Goal: Task Accomplishment & Management: Use online tool/utility

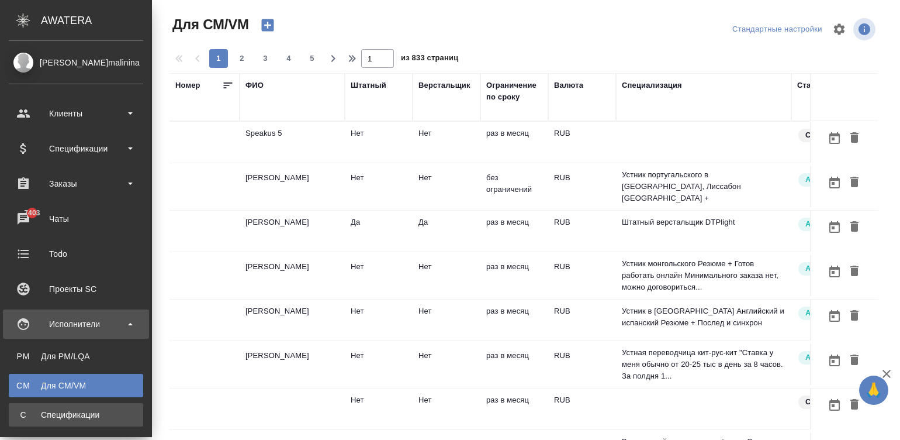
click at [19, 409] on div "Спецификации" at bounding box center [76, 415] width 123 height 12
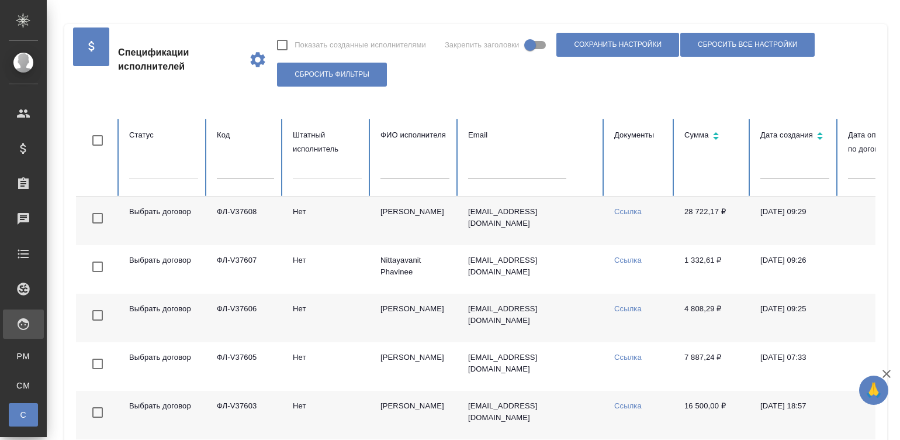
click at [352, 225] on td "Нет" at bounding box center [328, 220] width 88 height 49
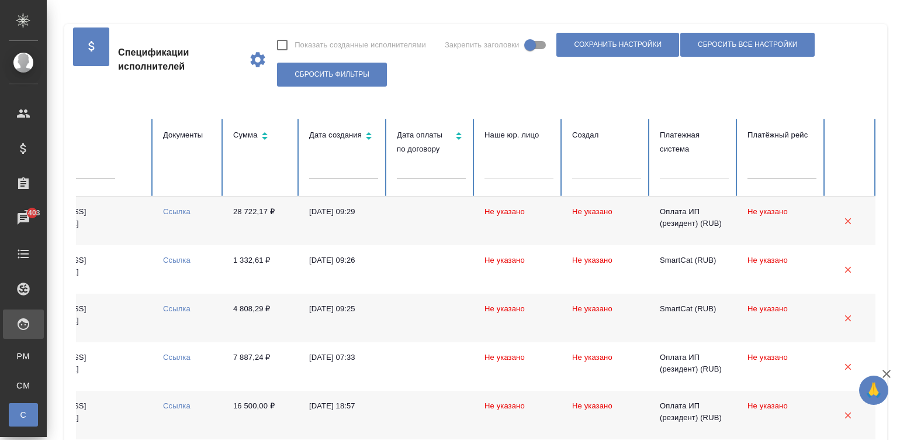
scroll to position [0, 452]
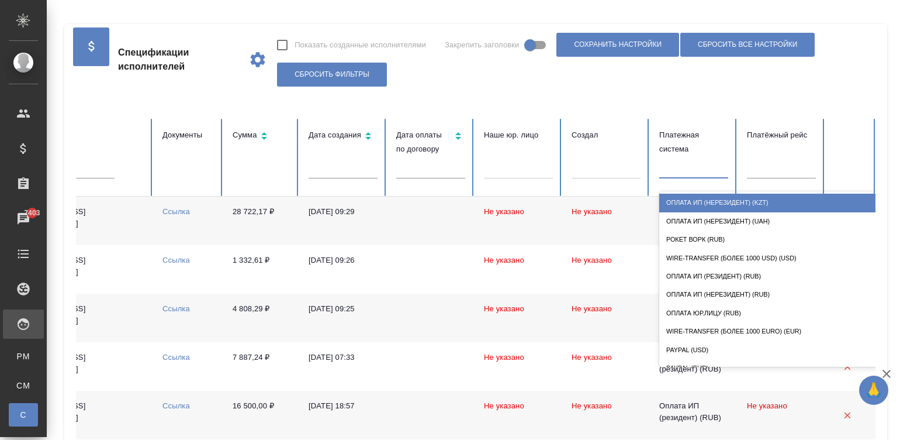
click at [700, 167] on div at bounding box center [693, 166] width 69 height 17
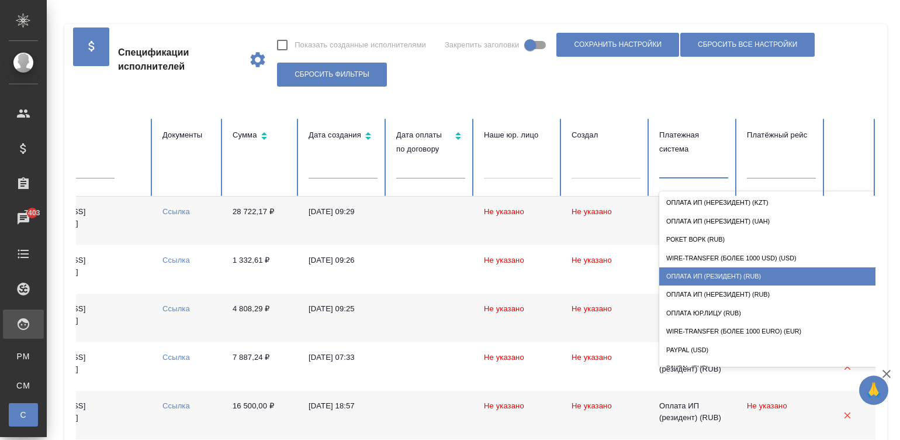
click at [767, 272] on div "Оплата ИП (резидент) (RUB)" at bounding box center [776, 276] width 234 height 18
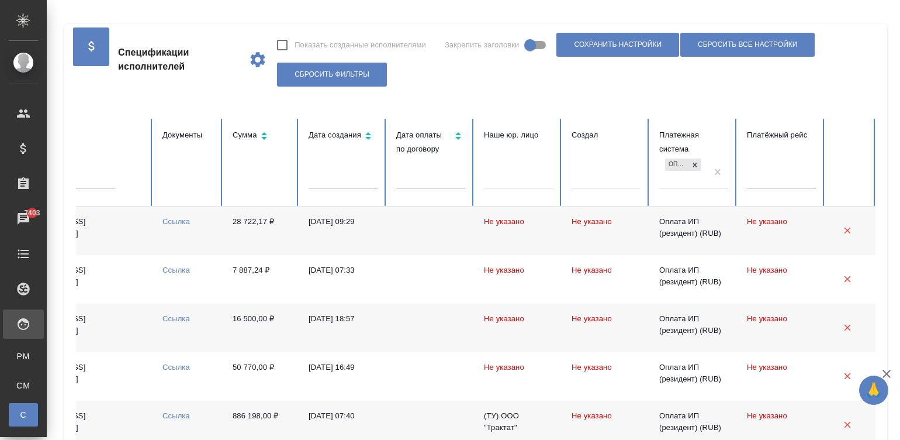
click at [451, 224] on td at bounding box center [431, 230] width 88 height 49
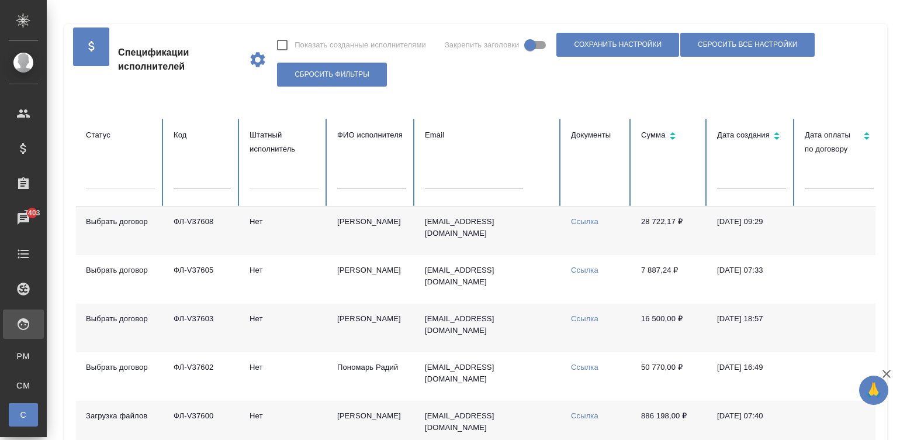
scroll to position [0, 0]
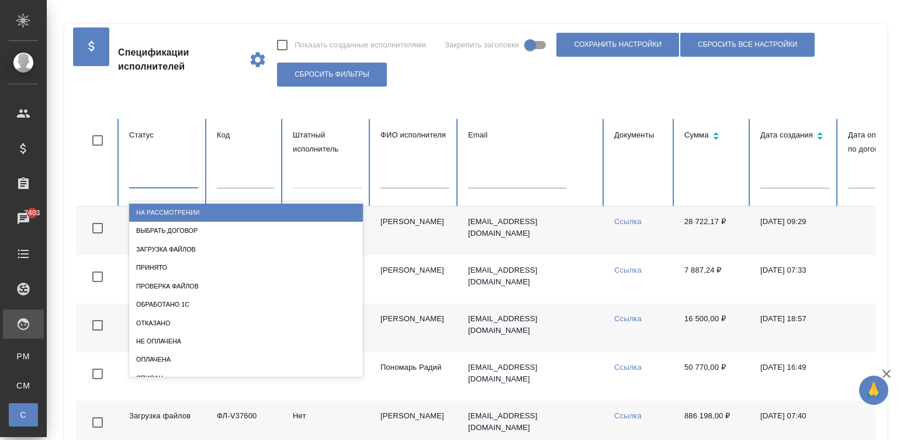
click at [167, 181] on div at bounding box center [163, 176] width 69 height 17
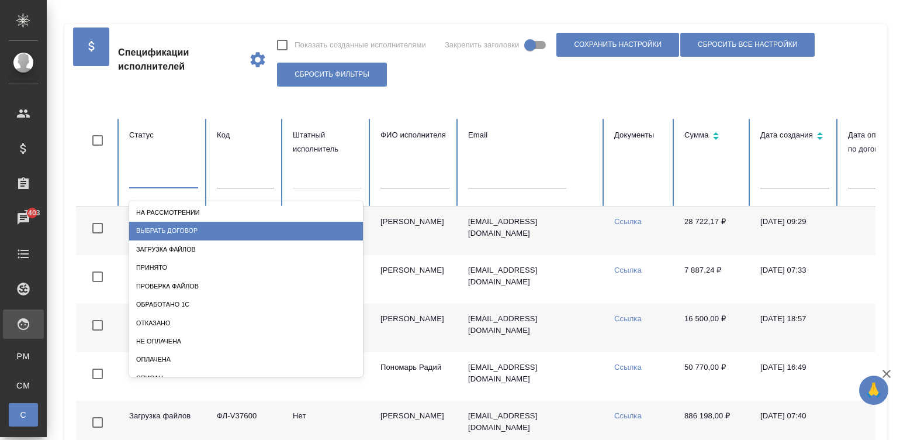
click at [205, 229] on div "Выбрать договор" at bounding box center [246, 231] width 234 height 18
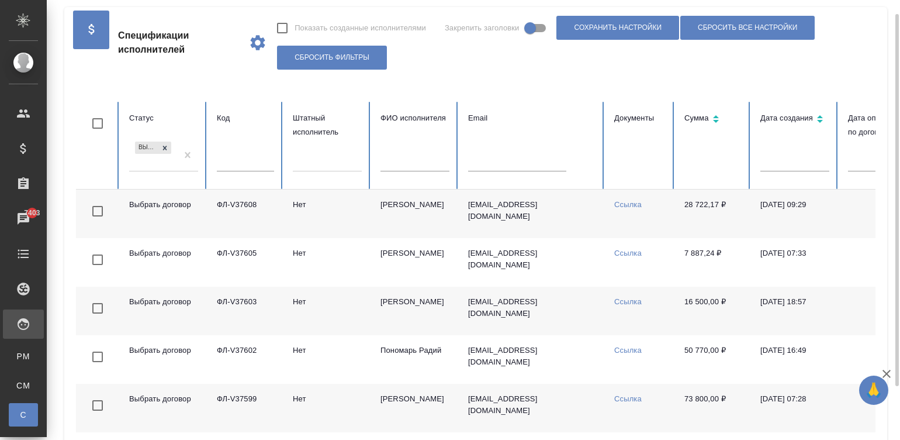
scroll to position [81, 0]
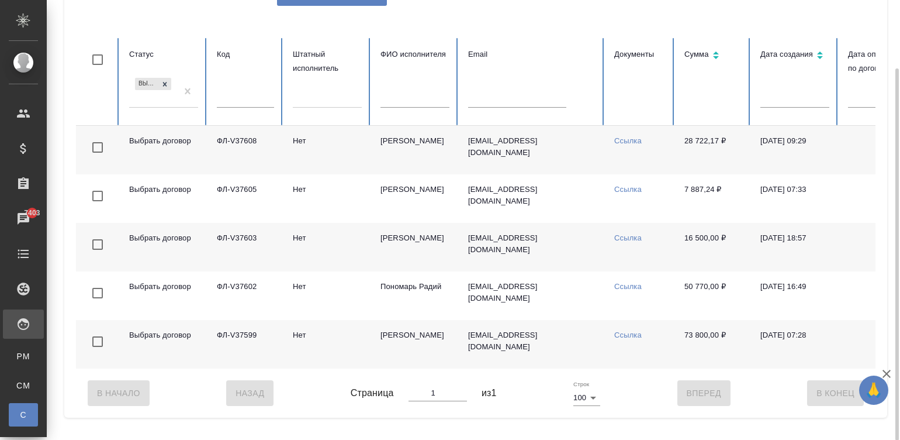
click at [396, 339] on td "Мединцева Юлия Сергеевна" at bounding box center [415, 344] width 88 height 49
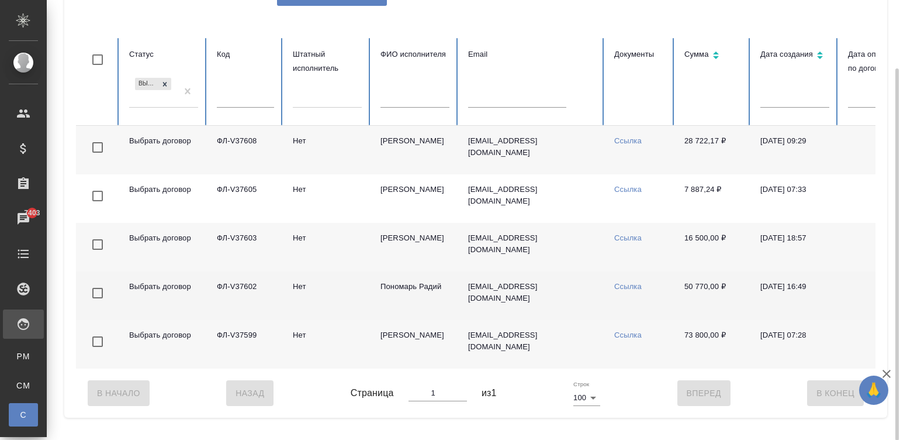
click at [435, 289] on td "Пономарь Радий" at bounding box center [415, 295] width 88 height 49
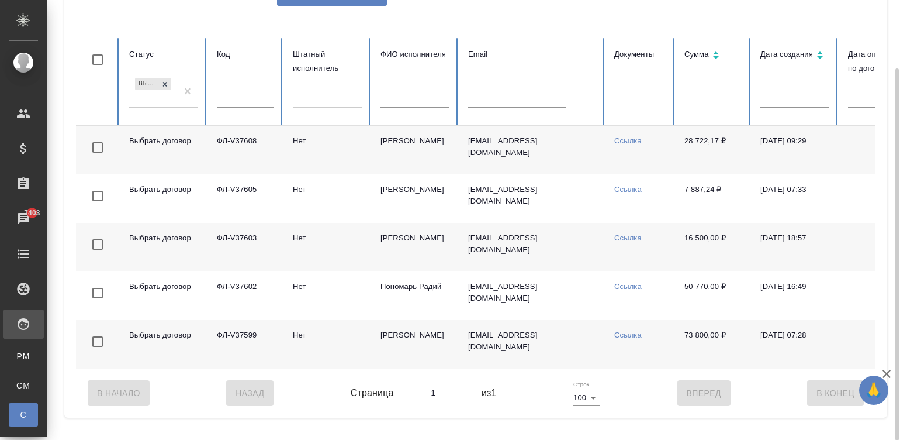
click at [398, 243] on td "Гончаренко Виктория Юрьевна" at bounding box center [415, 247] width 88 height 49
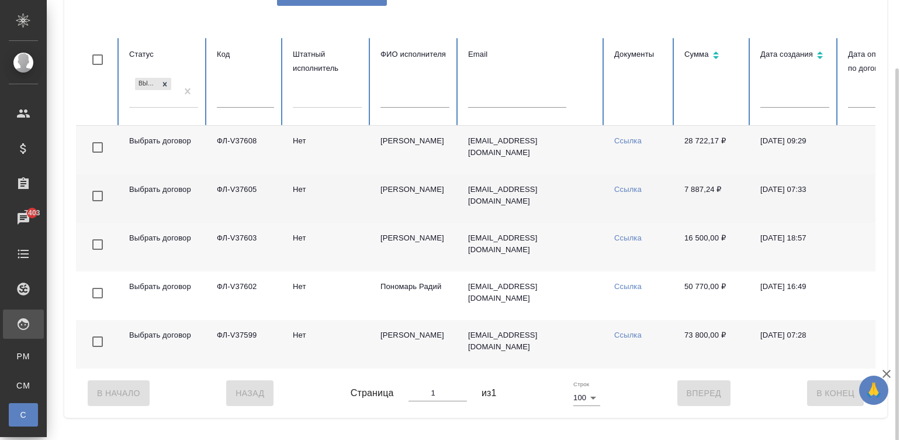
click at [415, 187] on td "Самарина-Широкова Дарья Алексеевна" at bounding box center [415, 198] width 88 height 49
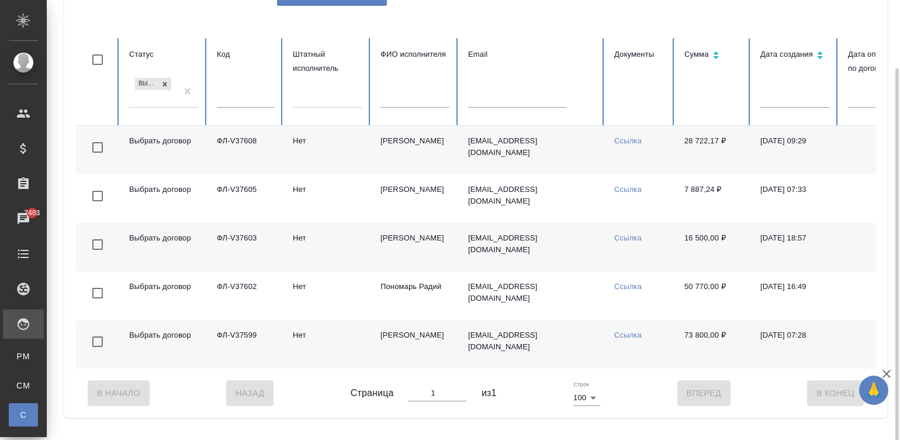
click at [392, 137] on td "Чечин Александр" at bounding box center [415, 150] width 88 height 49
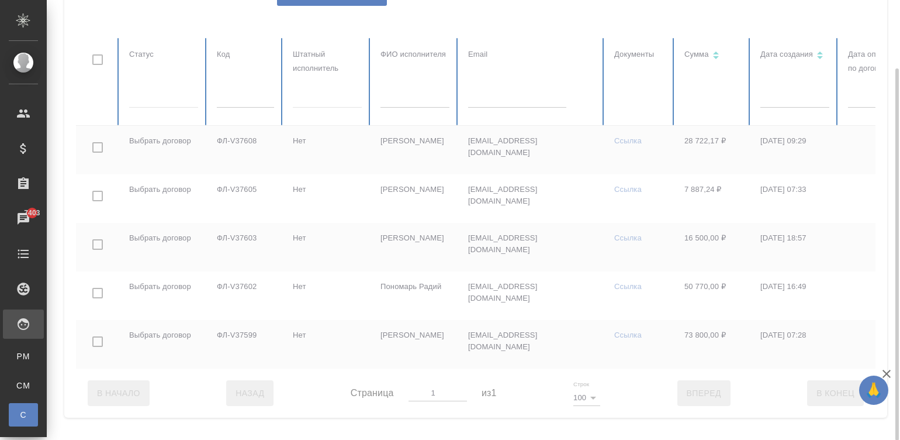
click at [146, 102] on div at bounding box center [702, 203] width 1252 height 330
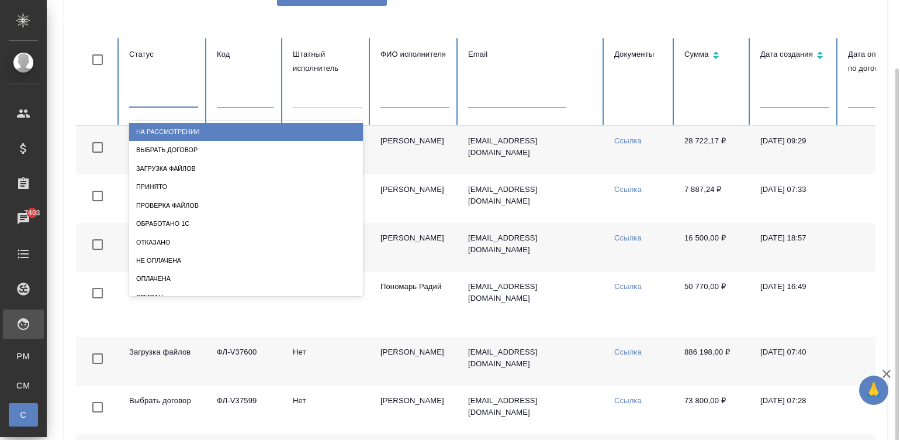
click at [146, 102] on div at bounding box center [163, 95] width 69 height 17
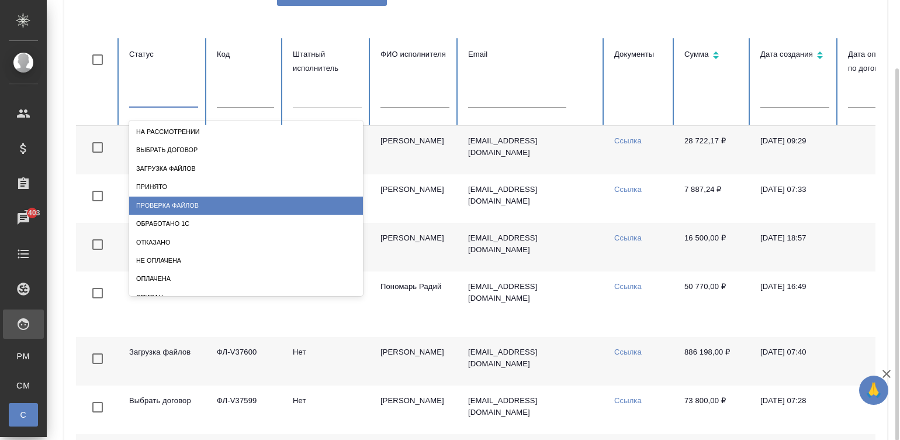
click at [172, 202] on div "Проверка файлов" at bounding box center [246, 205] width 234 height 18
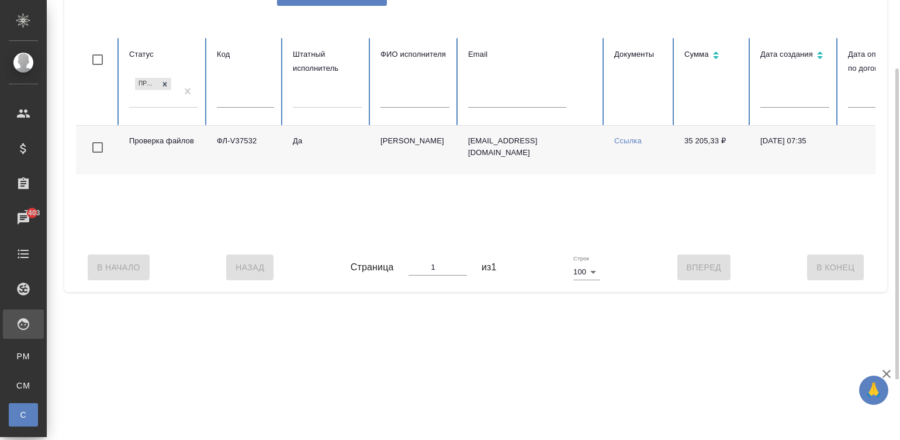
click at [370, 161] on td "Да" at bounding box center [328, 150] width 88 height 49
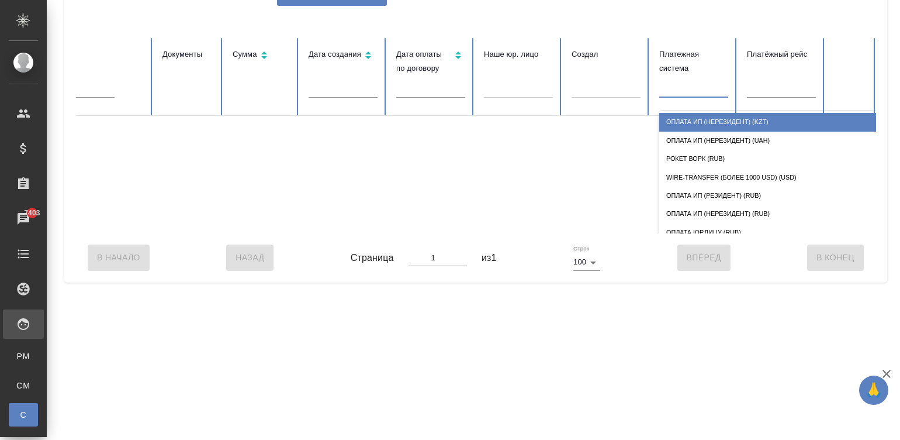
click at [696, 94] on div at bounding box center [693, 86] width 69 height 17
click at [689, 119] on div "Оплата ИП (нерезидент) (KZT)" at bounding box center [776, 122] width 234 height 18
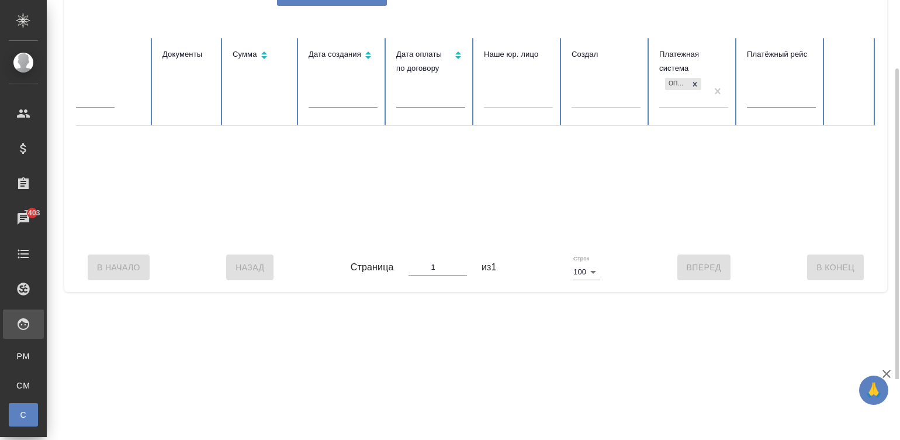
scroll to position [0, 0]
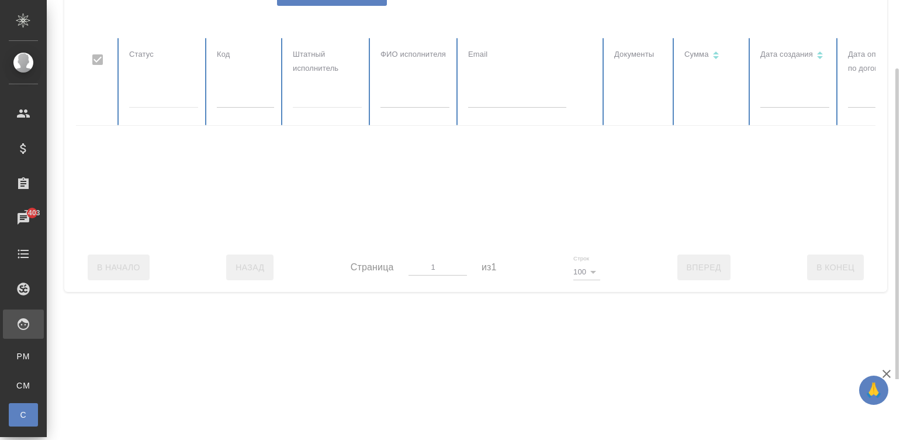
click at [180, 89] on div at bounding box center [702, 140] width 1252 height 205
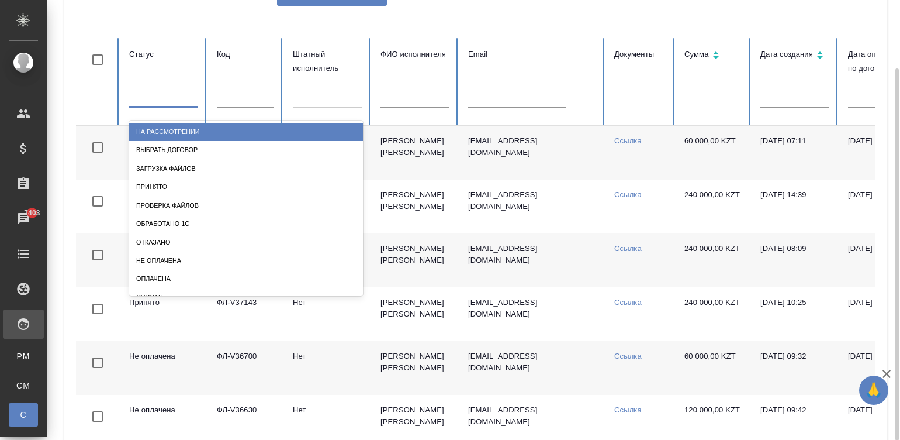
click at [151, 97] on div at bounding box center [163, 95] width 69 height 17
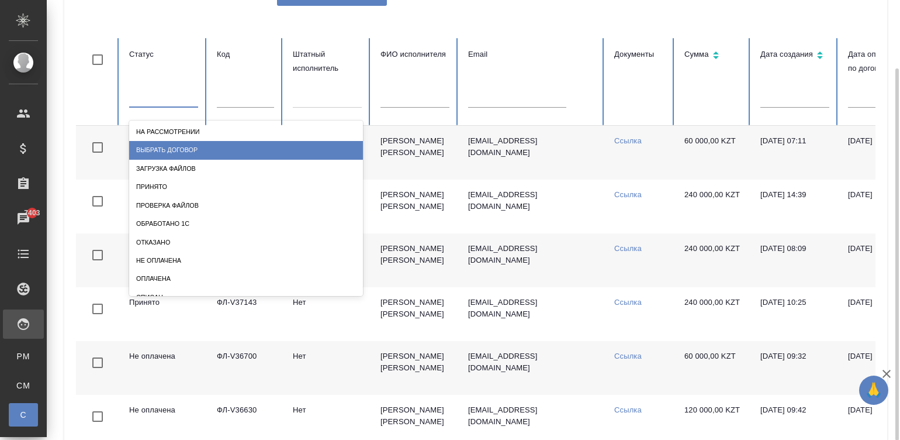
click at [201, 146] on div "Выбрать договор" at bounding box center [246, 150] width 234 height 18
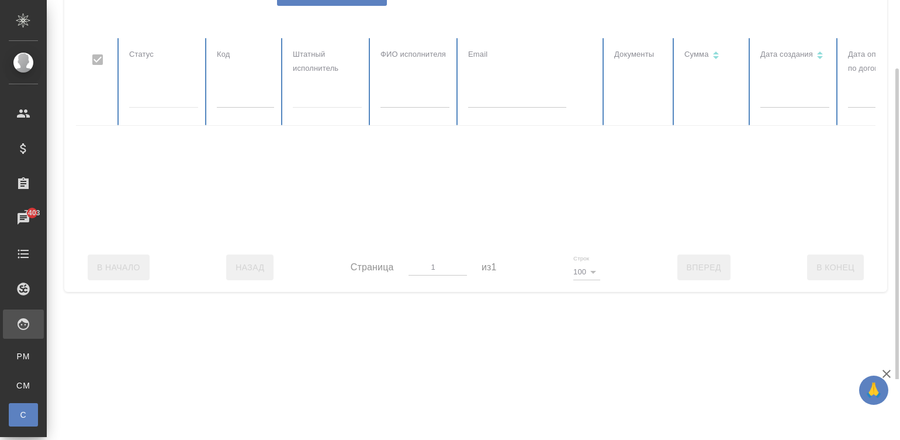
click at [178, 101] on div at bounding box center [163, 96] width 69 height 17
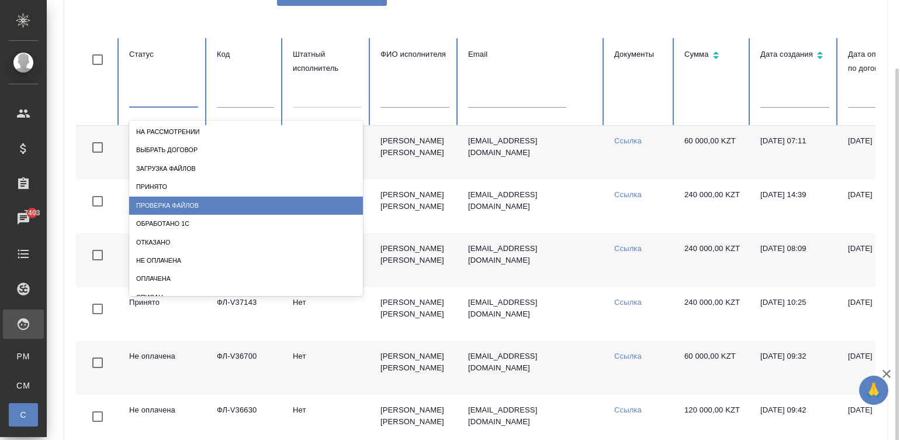
click at [203, 207] on div "Проверка файлов" at bounding box center [246, 205] width 234 height 18
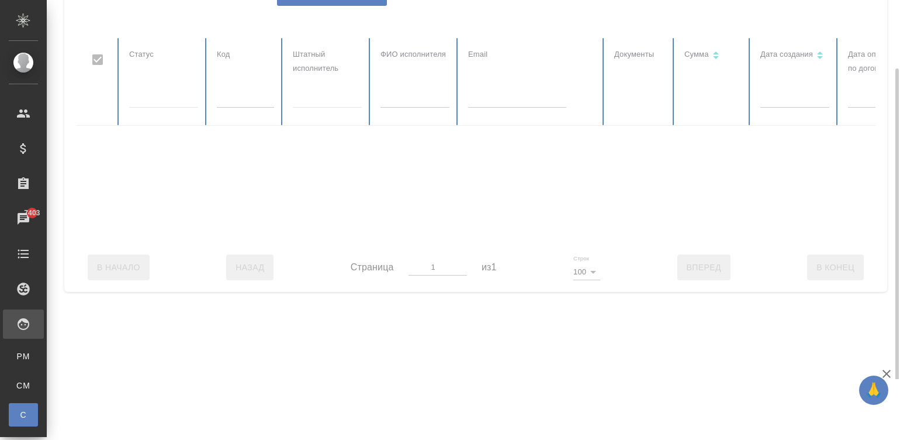
checkbox input "false"
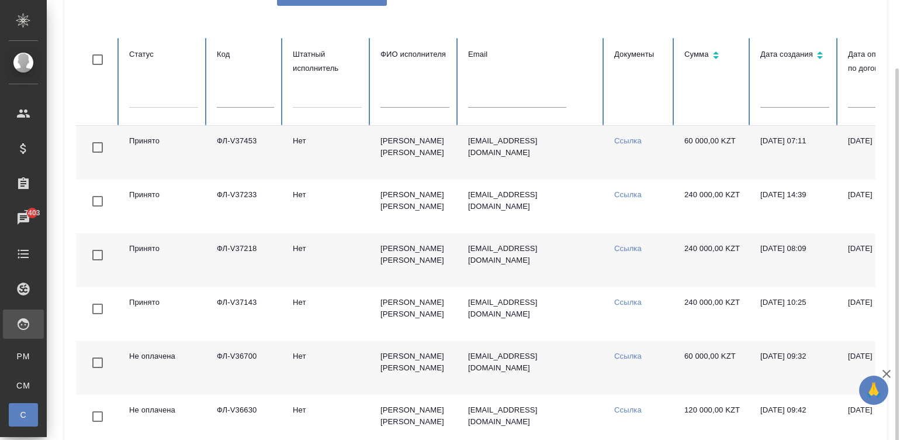
click at [728, 156] on td "60 000,00 KZT" at bounding box center [713, 153] width 76 height 54
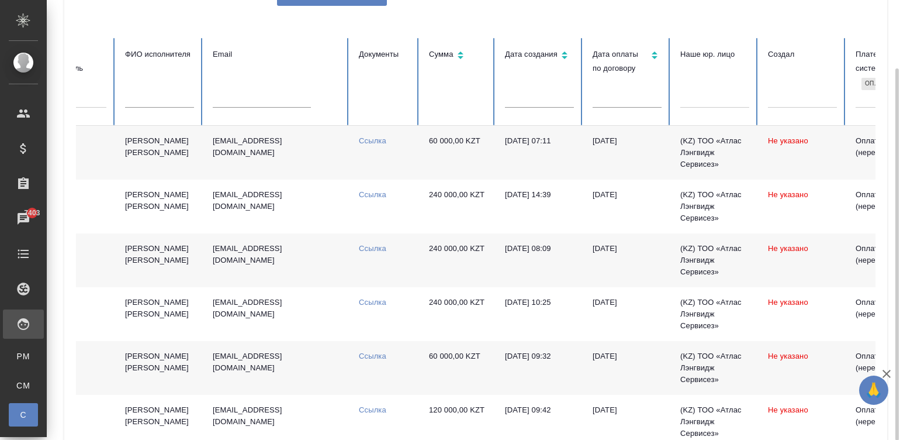
scroll to position [0, 452]
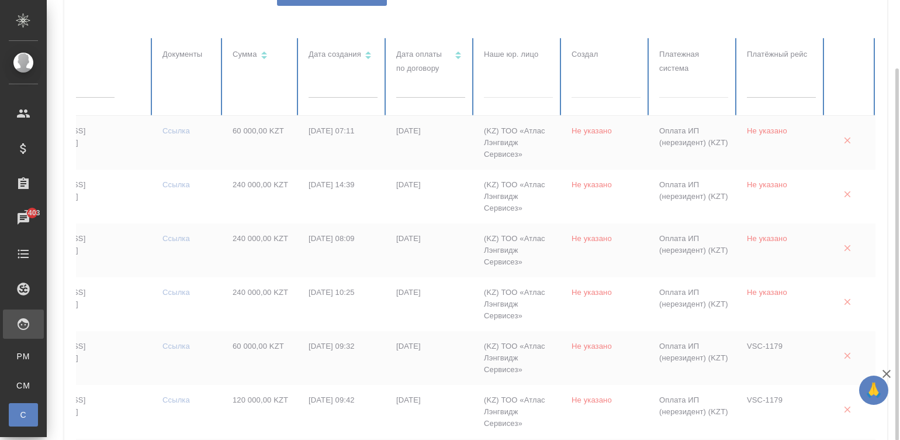
click at [671, 79] on div at bounding box center [693, 86] width 69 height 17
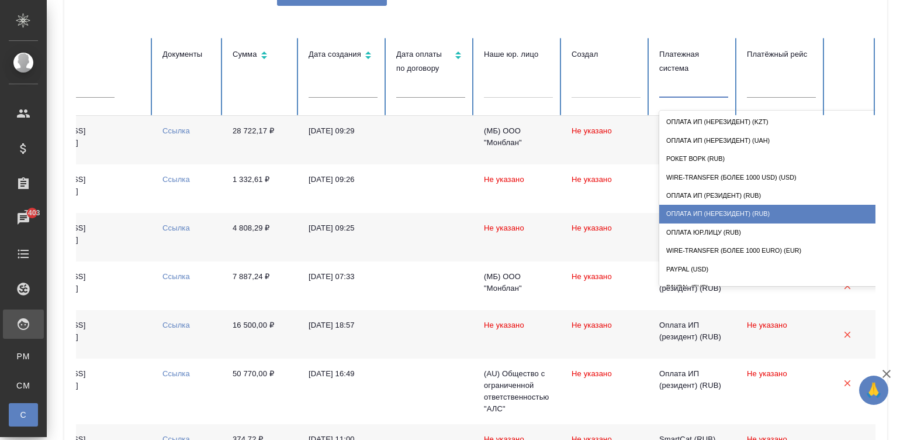
click at [751, 212] on div "Оплата ИП (нерезидент) (RUB)" at bounding box center [776, 214] width 234 height 18
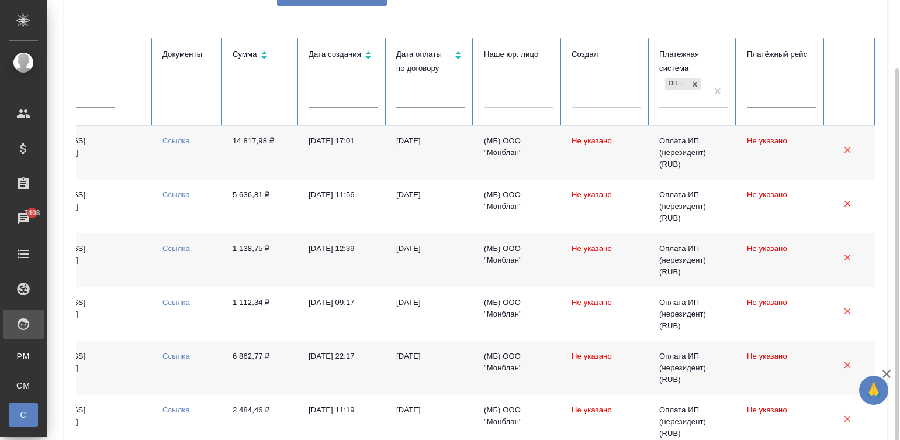
click at [310, 157] on td "05.09.2025, 17:01" at bounding box center [343, 153] width 88 height 54
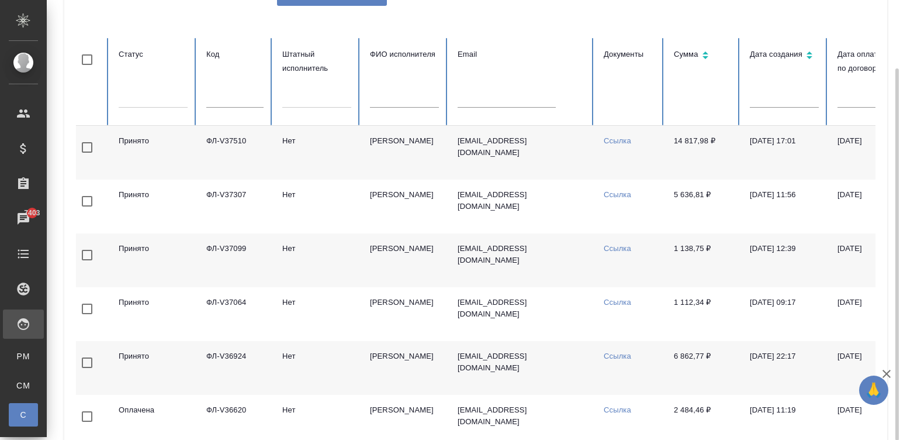
scroll to position [0, 0]
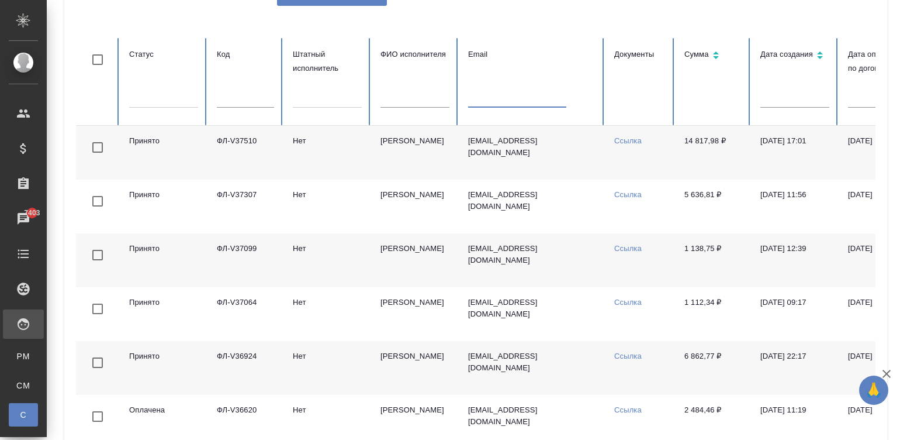
click at [498, 99] on input "text" at bounding box center [517, 99] width 98 height 16
paste input "earzhanova@mail.ru"
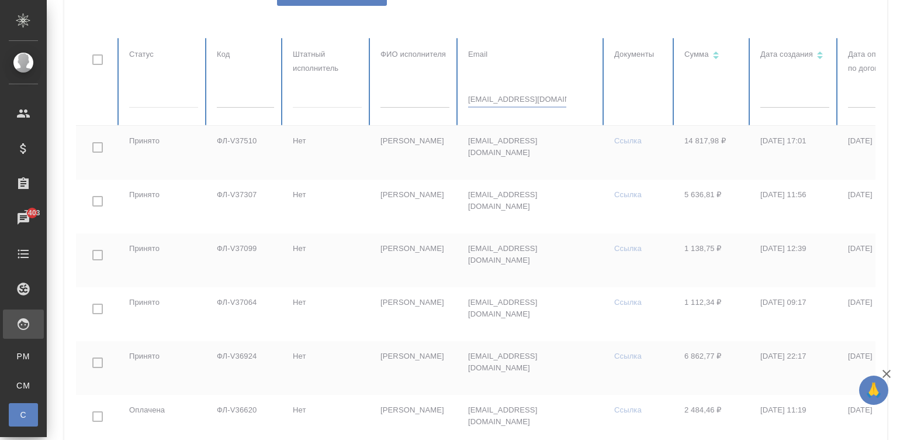
type input "earzhanova@mail.ru"
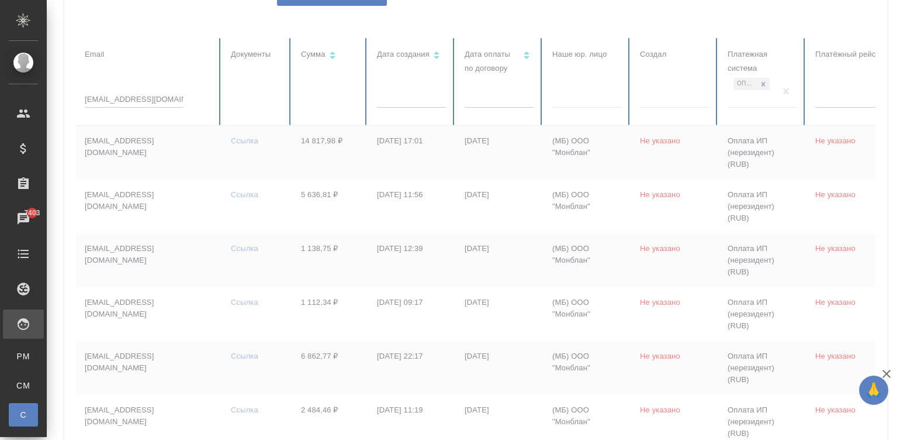
scroll to position [0, 452]
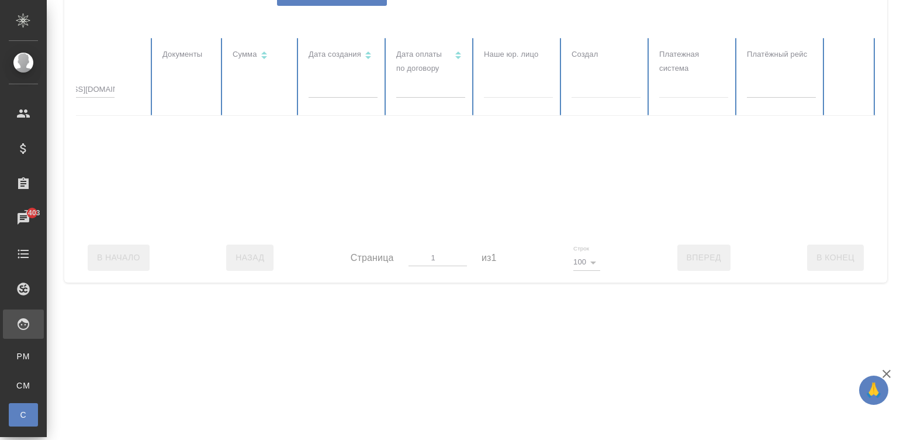
checkbox input "false"
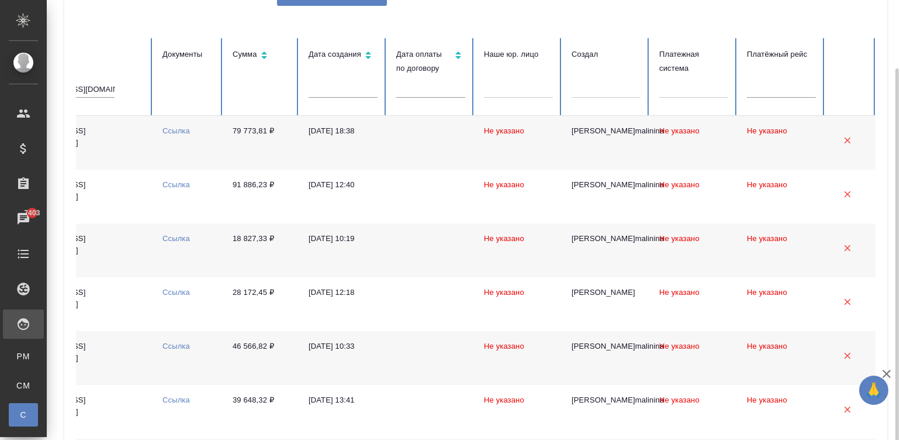
click at [524, 150] on td "Не указано" at bounding box center [519, 143] width 88 height 54
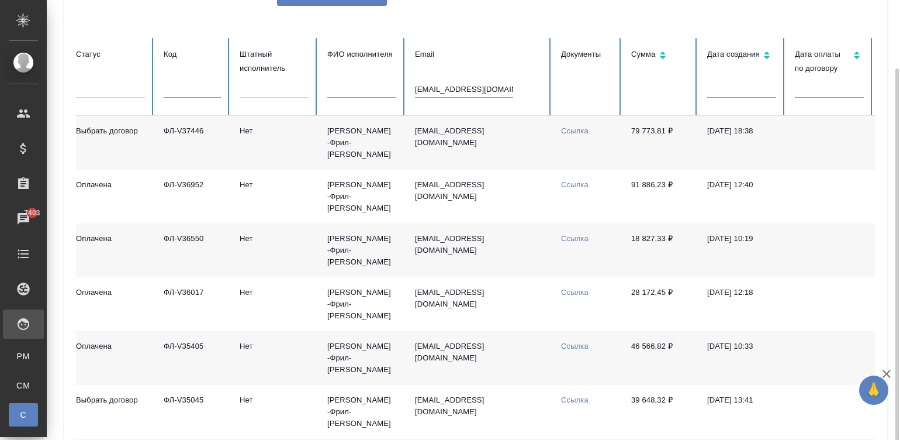
scroll to position [0, 0]
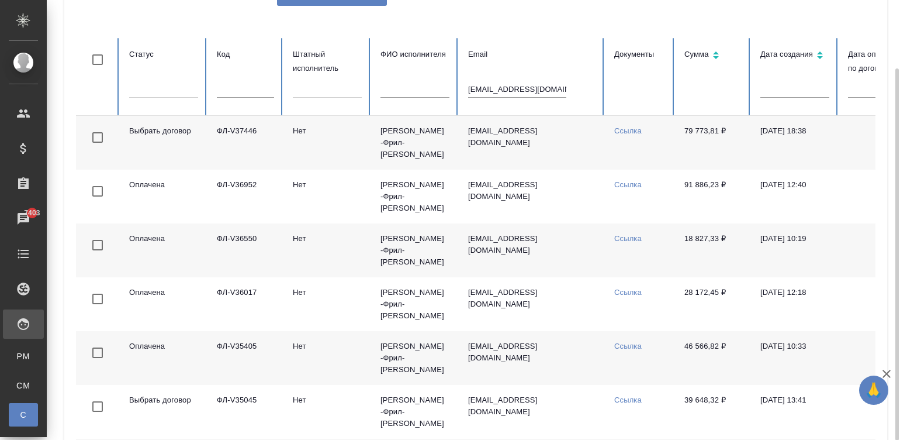
click at [310, 148] on td "Нет" at bounding box center [328, 143] width 88 height 54
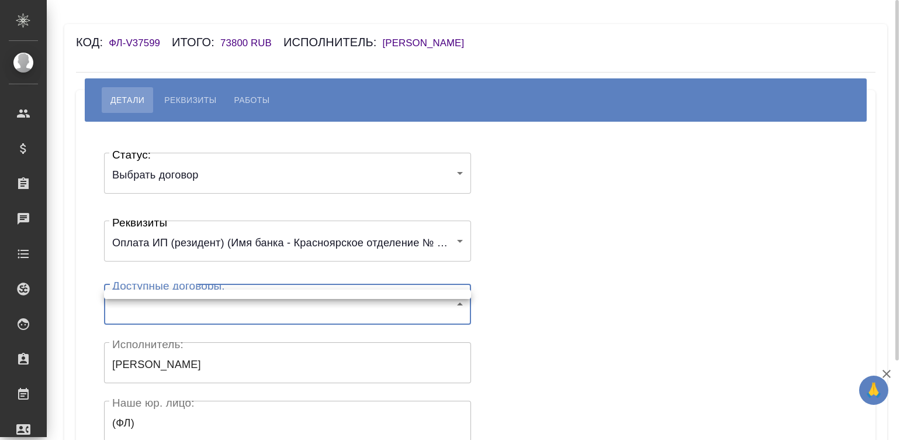
click at [219, 295] on body "🙏 .cls-1 fill:#fff; AWATERA Малинина Мария m.malinina Клиенты Спецификации Зака…" at bounding box center [450, 220] width 900 height 440
click at [250, 312] on div at bounding box center [450, 220] width 900 height 440
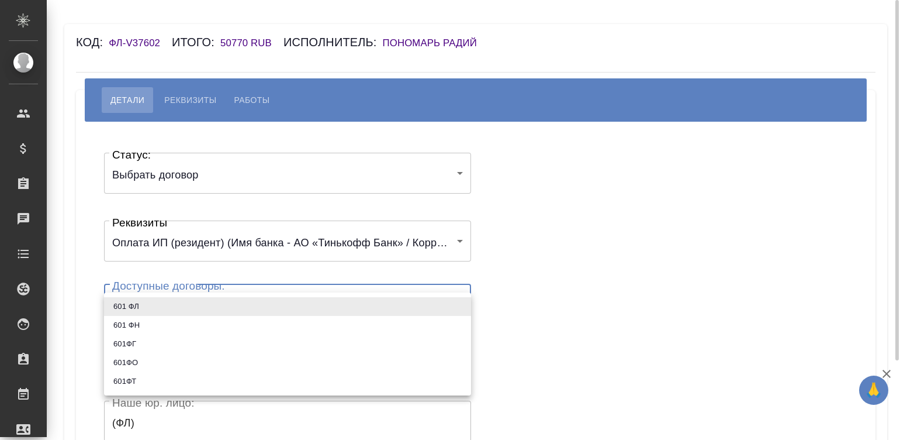
click at [158, 319] on body "🙏 .cls-1 fill:#fff; AWATERA Малинина Мария m.malinina Клиенты Спецификации Зака…" at bounding box center [450, 220] width 900 height 440
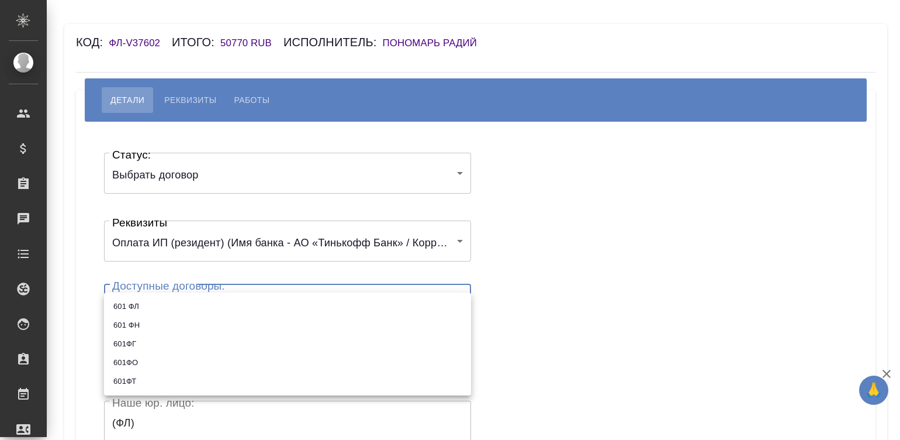
click at [115, 306] on li "601 ФЛ" at bounding box center [287, 306] width 367 height 19
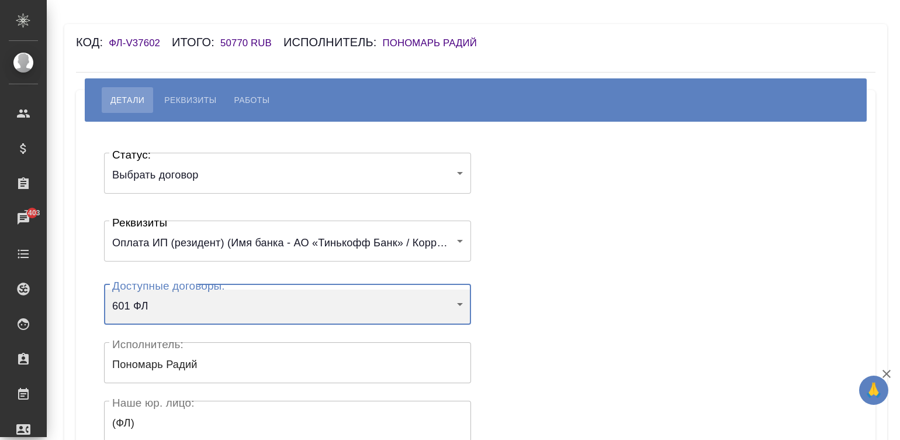
type input "61cc777cb690622ddbaec497"
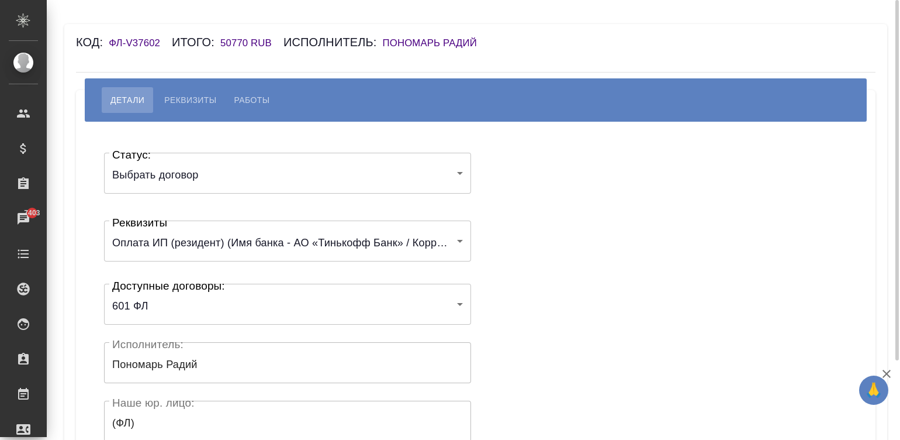
click at [563, 292] on div "Статус: Выбрать договор chooseContract Статус: Реквизиты Оплата ИП (резидент) (…" at bounding box center [475, 350] width 753 height 423
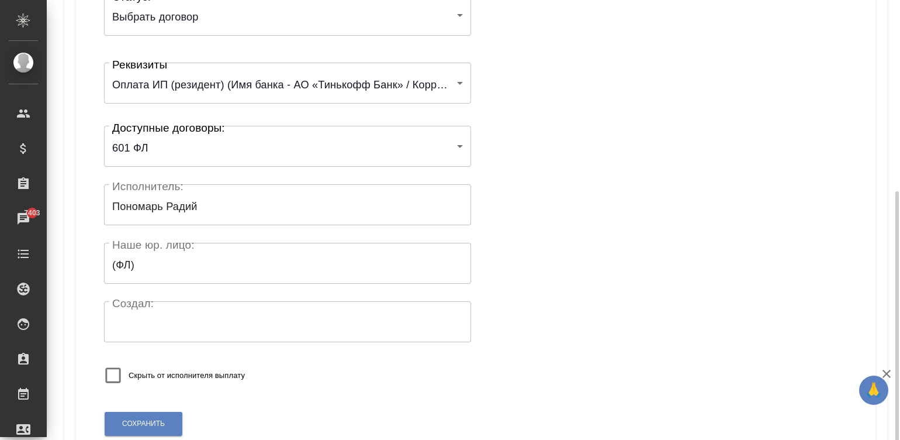
scroll to position [229, 0]
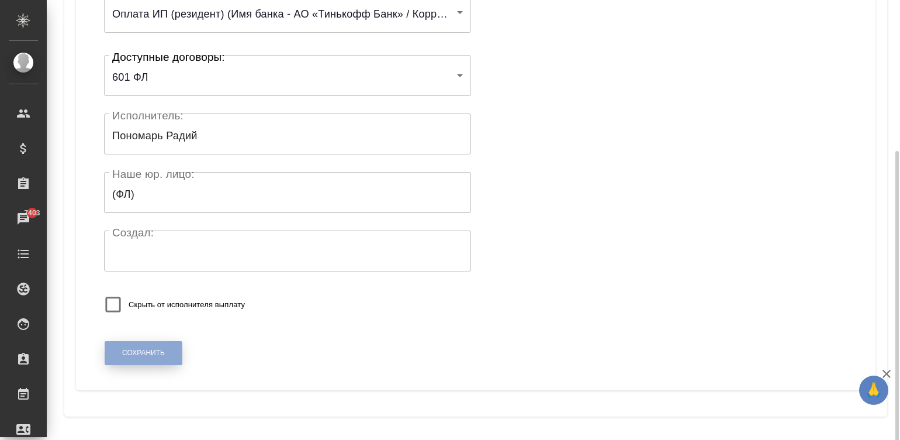
click at [132, 351] on span "Сохранить" at bounding box center [143, 353] width 43 height 10
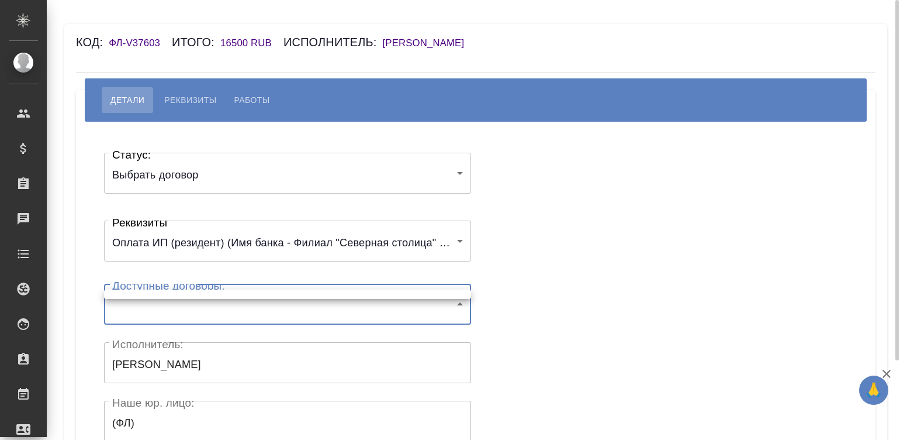
click at [188, 310] on body "🙏 .cls-1 fill:#fff; AWATERA Малинина Мария m.malinina Клиенты Спецификации Зака…" at bounding box center [450, 220] width 900 height 440
click at [587, 233] on div at bounding box center [450, 220] width 900 height 440
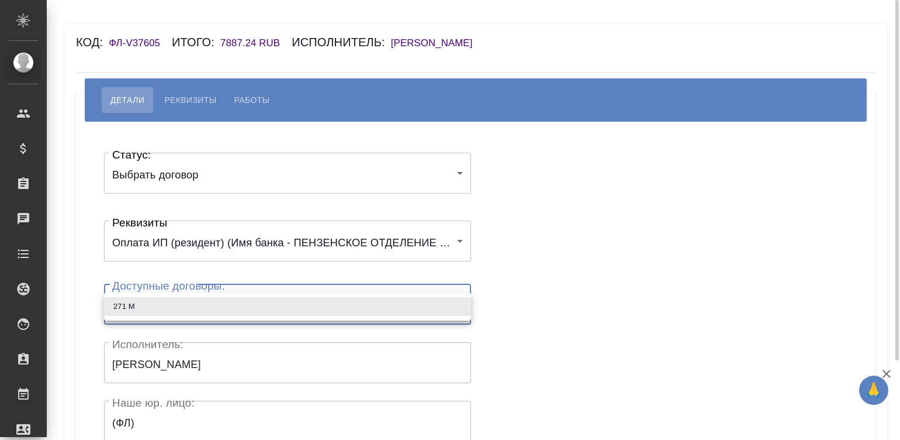
click at [212, 311] on body "🙏 .cls-1 fill:#fff; AWATERA [PERSON_NAME][PERSON_NAME] Спецификации Заказы Чаты…" at bounding box center [450, 220] width 900 height 440
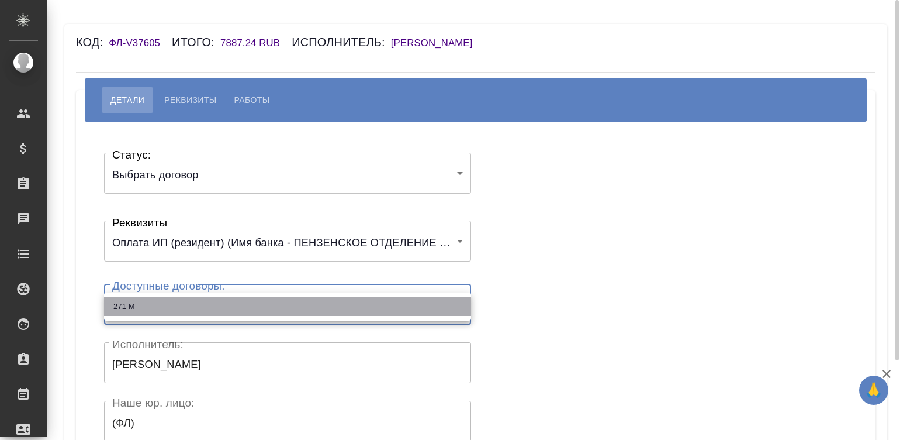
click at [212, 311] on li "271 М" at bounding box center [287, 306] width 367 height 19
type input "625d7404fc1e9c5b867800d1"
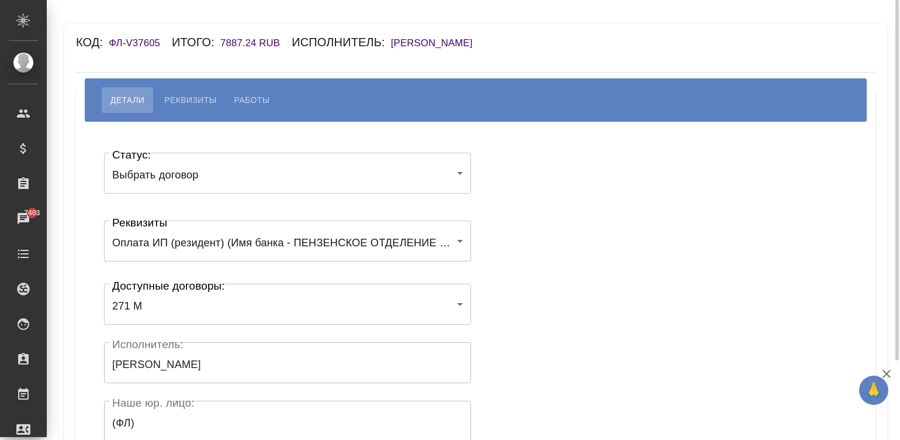
click at [513, 274] on div "Статус: Выбрать договор chooseContract Статус: Реквизиты Оплата ИП (резидент) (…" at bounding box center [475, 350] width 753 height 423
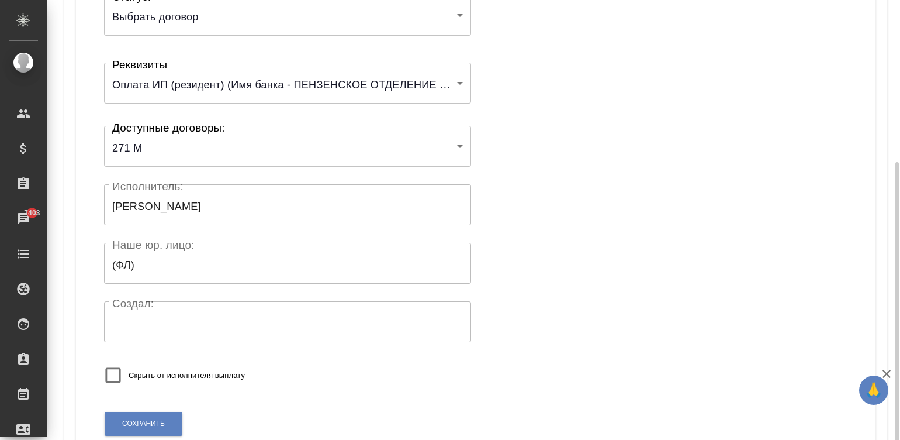
scroll to position [229, 0]
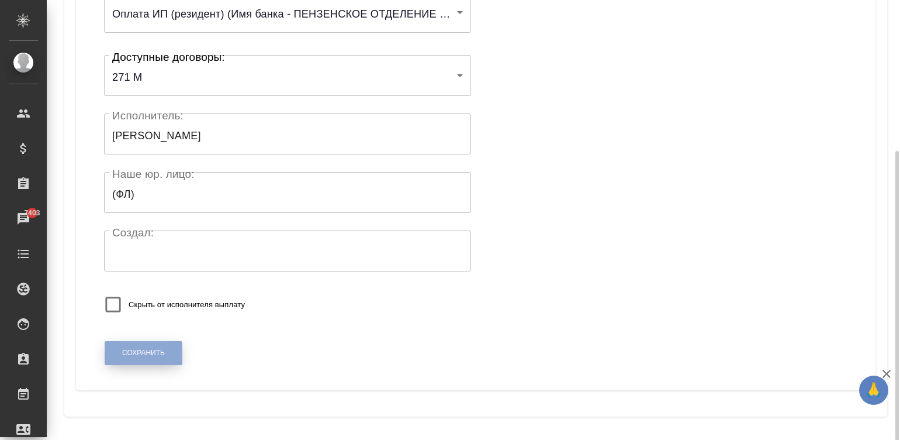
click at [148, 351] on span "Сохранить" at bounding box center [143, 353] width 43 height 10
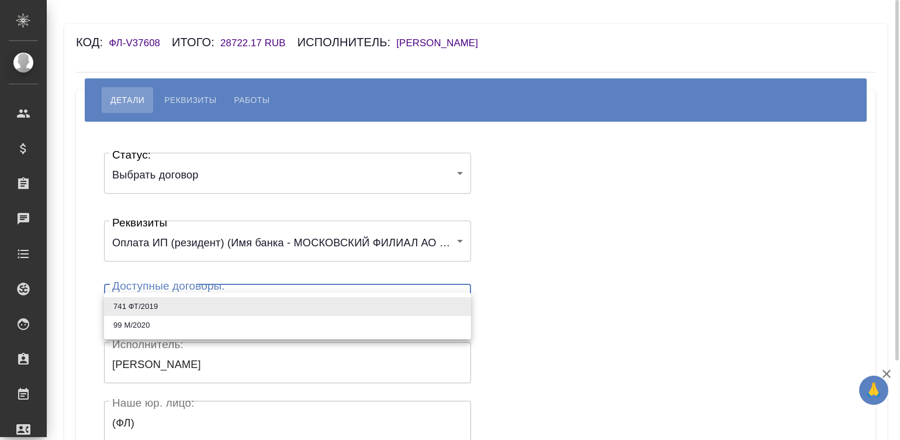
click at [161, 307] on body "🙏 .cls-1 fill:#fff; AWATERA [PERSON_NAME][PERSON_NAME] Спецификации Заказы Чаты…" at bounding box center [450, 220] width 900 height 440
click at [137, 324] on li "99 М/2020" at bounding box center [287, 325] width 367 height 19
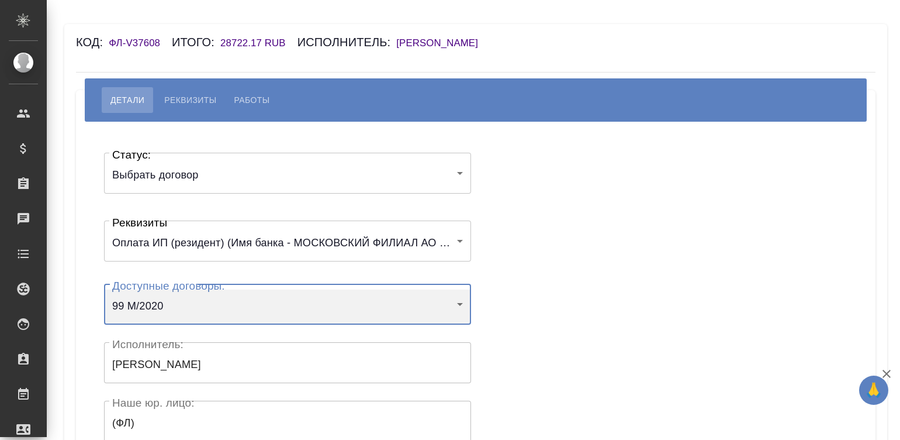
type input "61f2aa09e9db3325b933f6be"
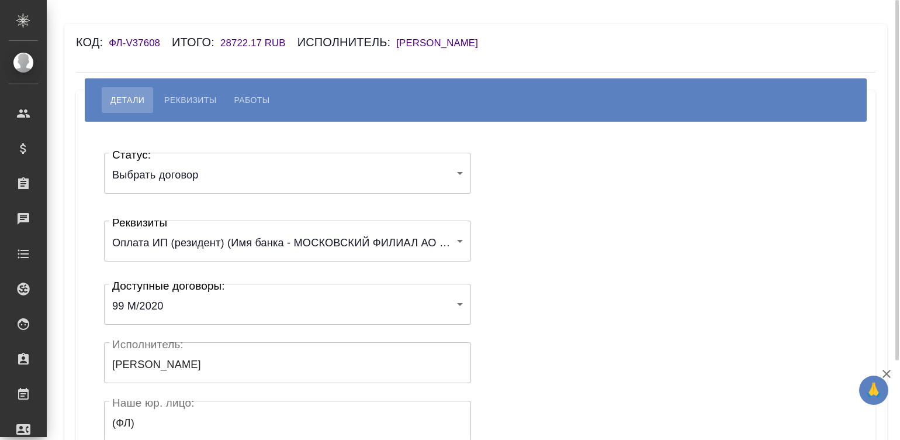
click at [605, 239] on div "Статус: Выбрать договор chooseContract Статус: Реквизиты Оплата ИП (резидент) (…" at bounding box center [475, 350] width 753 height 423
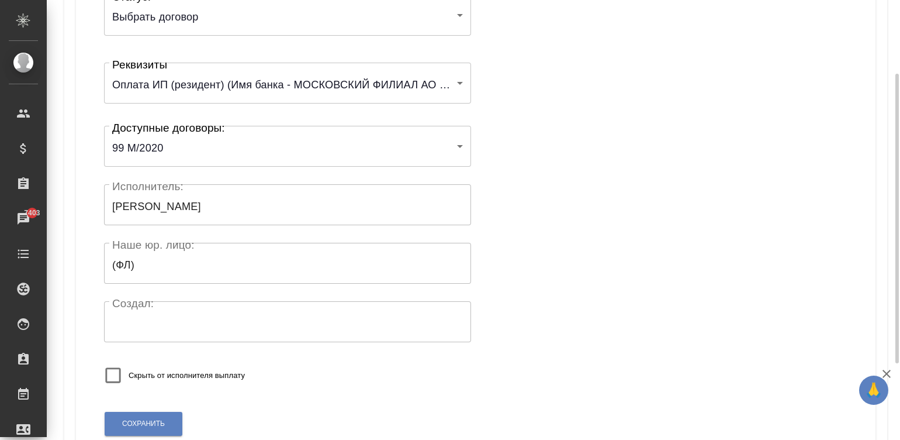
scroll to position [175, 0]
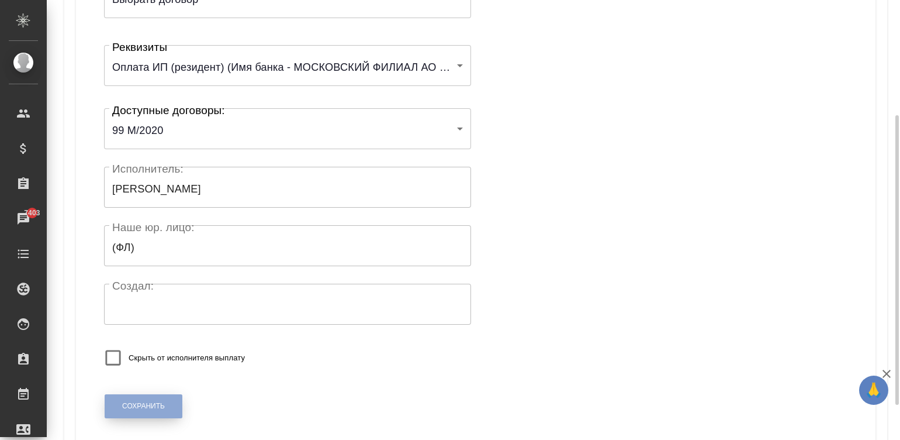
click at [154, 404] on span "Сохранить" at bounding box center [143, 406] width 43 height 10
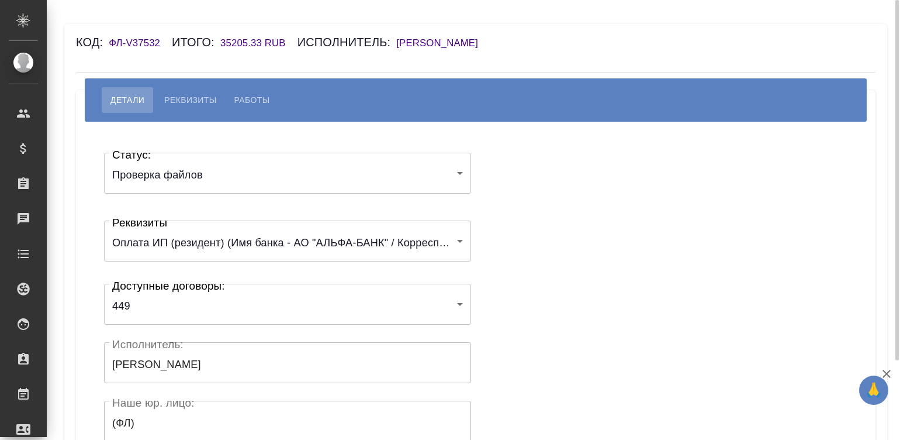
click at [180, 175] on body "🙏 .cls-1 fill:#fff; AWATERA [PERSON_NAME]malinina Клиенты Спецификации Заказы Ч…" at bounding box center [450, 220] width 900 height 440
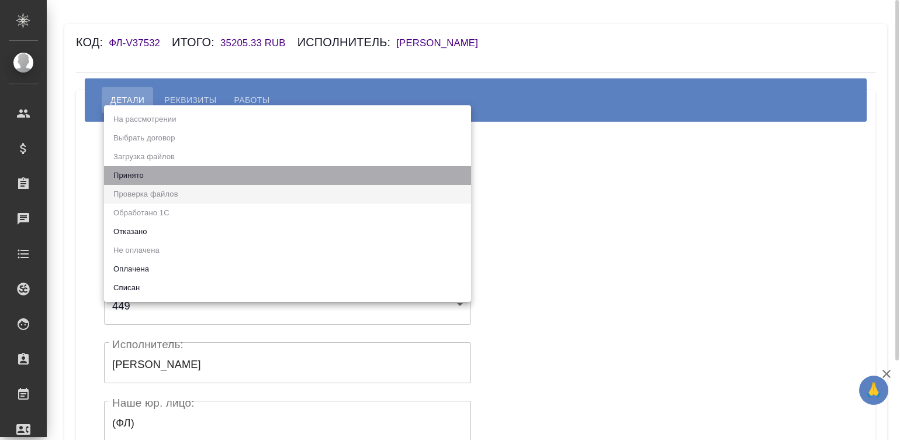
click at [180, 175] on li "Принято" at bounding box center [287, 175] width 367 height 19
type input "accepted"
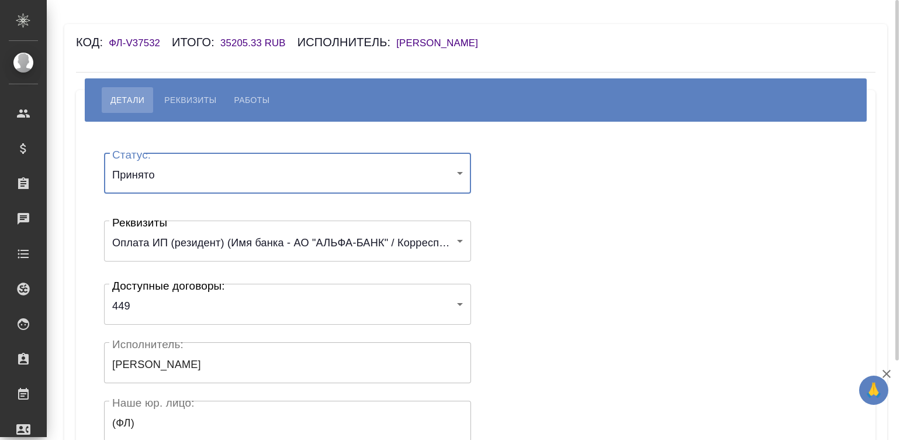
click at [514, 194] on div "Статус: Принято accepted Статус: Реквизиты Оплата ИП (резидент) (Имя банка - АО…" at bounding box center [475, 350] width 753 height 423
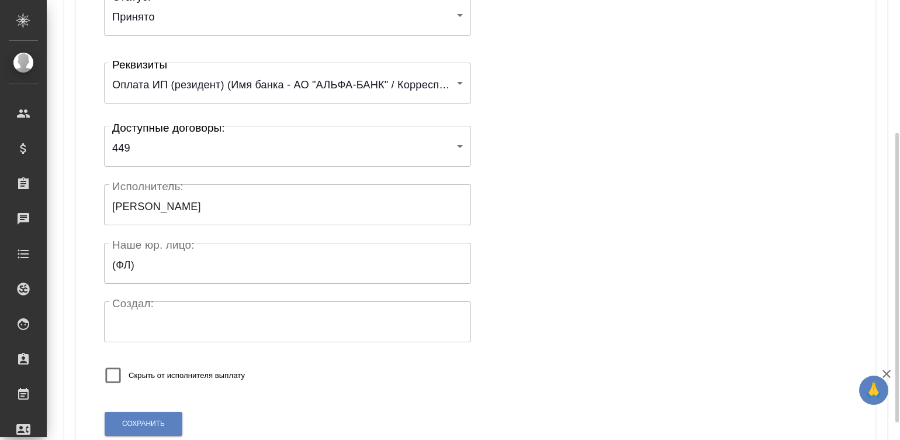
scroll to position [229, 0]
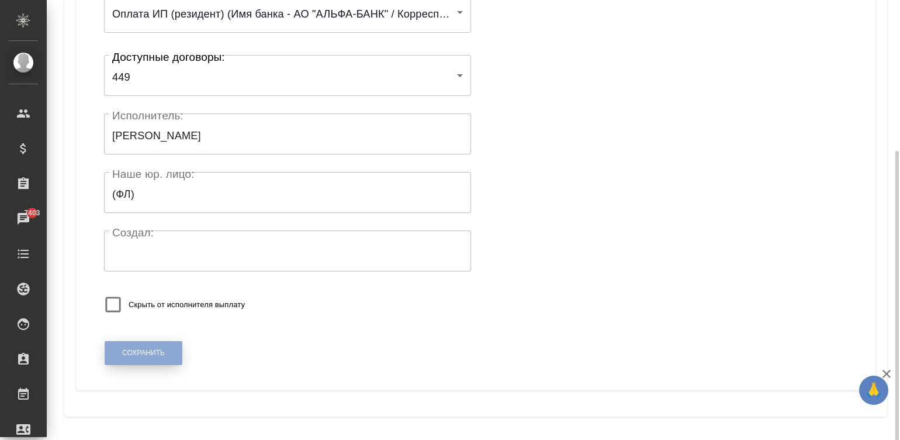
click at [136, 353] on span "Сохранить" at bounding box center [143, 353] width 43 height 10
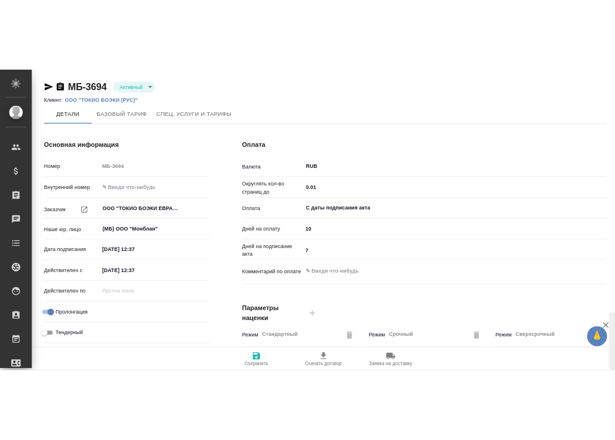
scroll to position [355, 0]
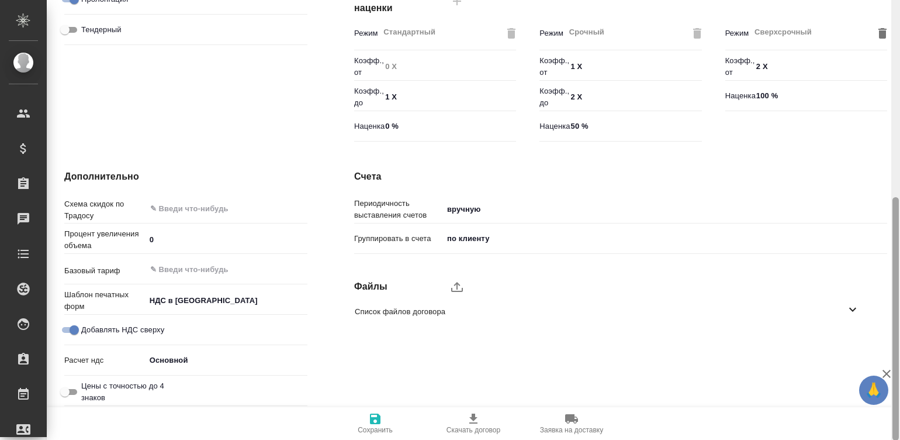
click at [899, 340] on div at bounding box center [896, 220] width 9 height 440
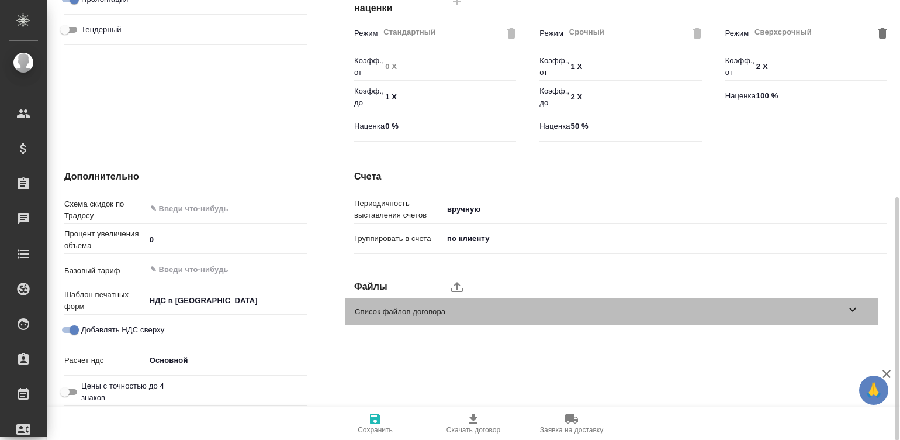
click at [836, 307] on span "Список файлов договора" at bounding box center [600, 312] width 491 height 12
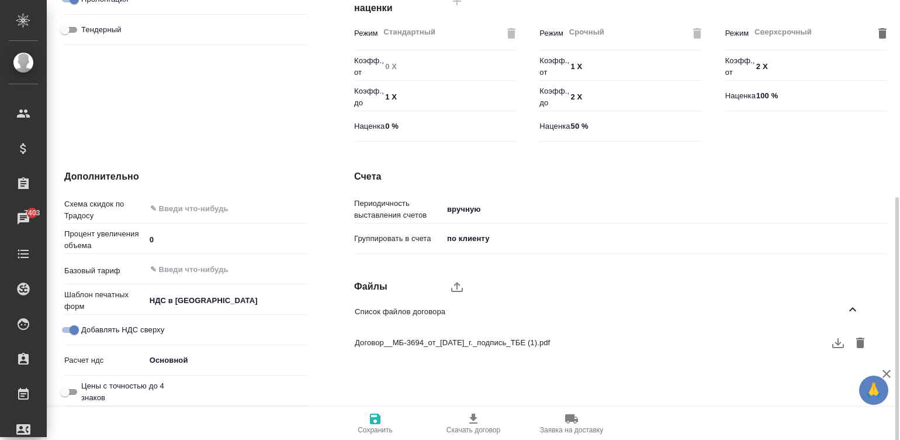
click at [525, 339] on span "Договор__МБ-3694_от_[DATE]_г._подпись_ТБЕ (1).pdf" at bounding box center [603, 343] width 496 height 12
click at [525, 339] on span "Договор__МБ-3694_от_25.08.2025_г._подпись_ТБЕ (1).pdf" at bounding box center [603, 343] width 496 height 12
click at [835, 338] on icon "button" at bounding box center [838, 343] width 14 height 14
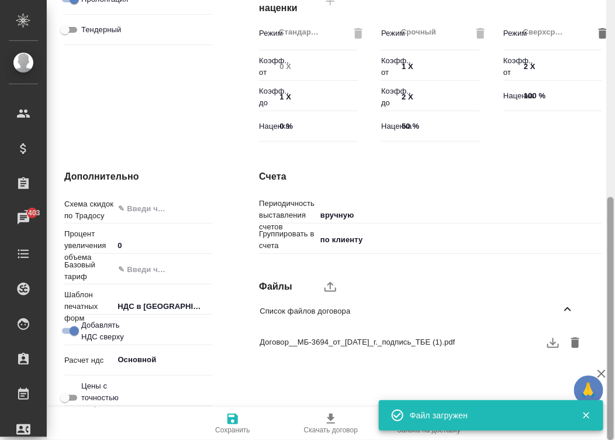
scroll to position [0, 0]
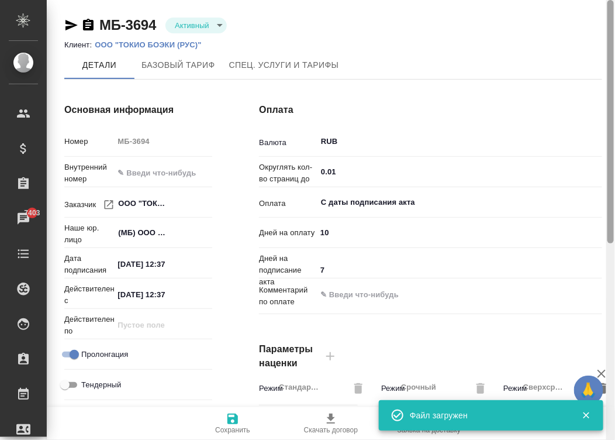
click at [612, 15] on div at bounding box center [610, 220] width 9 height 440
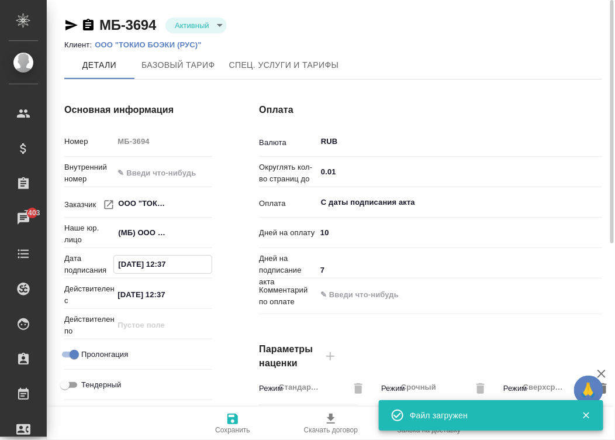
click at [179, 264] on input "12.02.2025 12:37" at bounding box center [163, 263] width 98 height 17
click at [179, 264] on icon "button" at bounding box center [178, 263] width 11 height 12
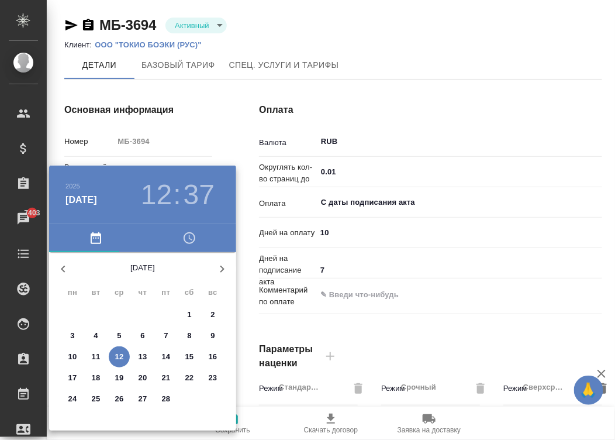
click at [238, 105] on div at bounding box center [307, 220] width 615 height 440
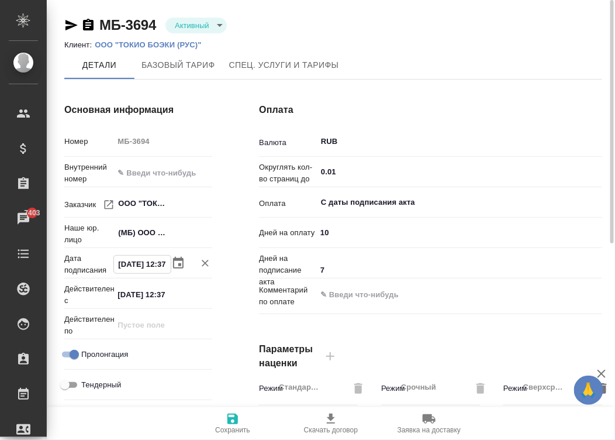
click at [149, 263] on input "12.02.2025 12:37" at bounding box center [142, 263] width 57 height 17
type input "25.08.2025 09:00"
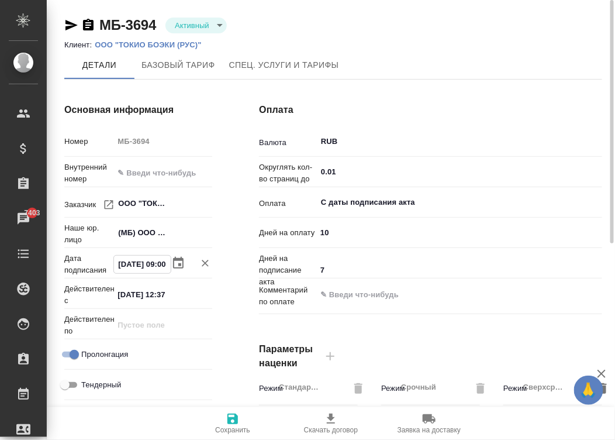
click at [161, 292] on input "12.02.2025 12:37" at bounding box center [162, 294] width 99 height 17
click at [161, 292] on input "12.02.2025 12:37" at bounding box center [142, 294] width 57 height 17
paste input "25.08.2025 09:00"
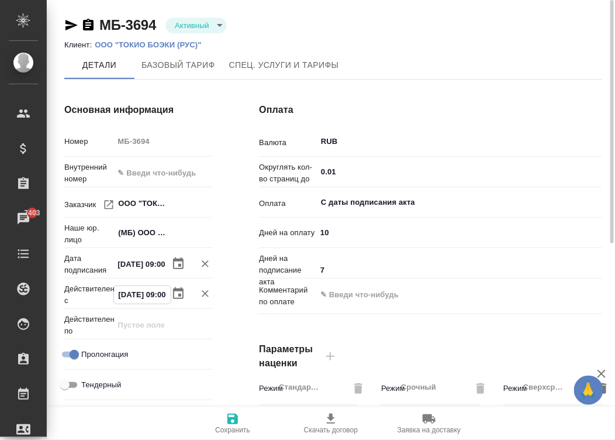
scroll to position [0, 8]
type input "25.08.2025 09:00"
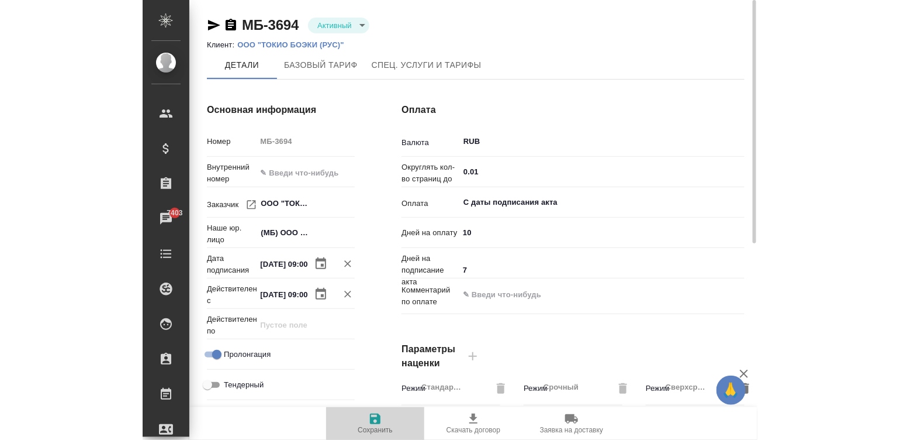
scroll to position [0, 0]
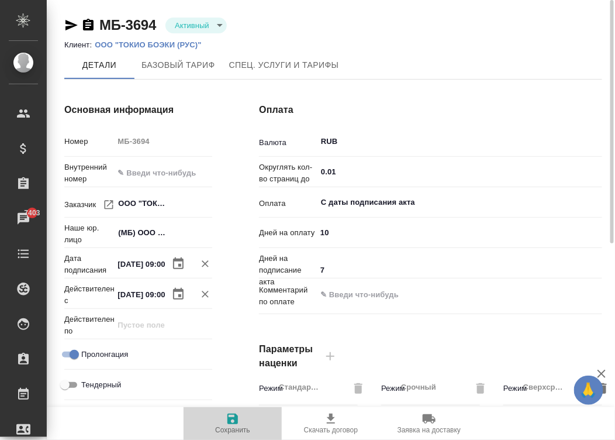
click at [231, 417] on icon "button" at bounding box center [232, 418] width 11 height 11
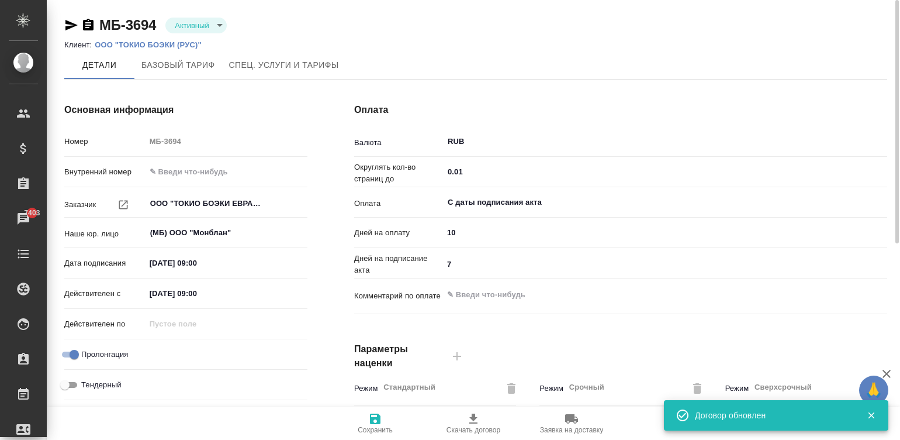
type textarea "x"
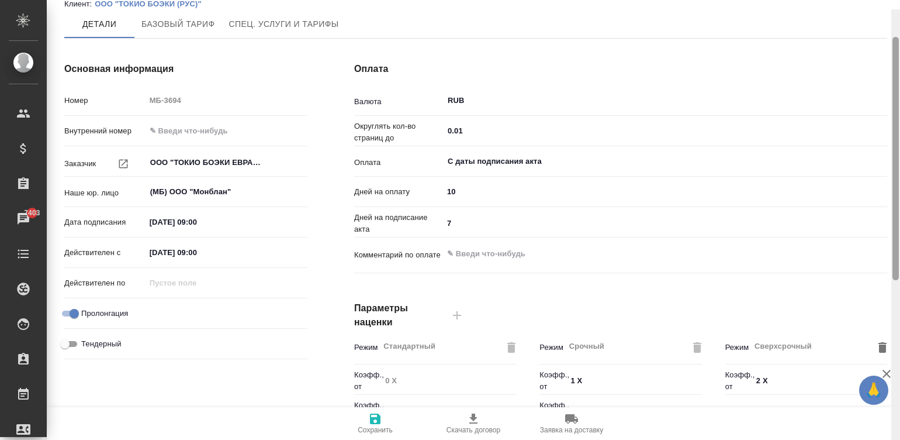
scroll to position [35, 0]
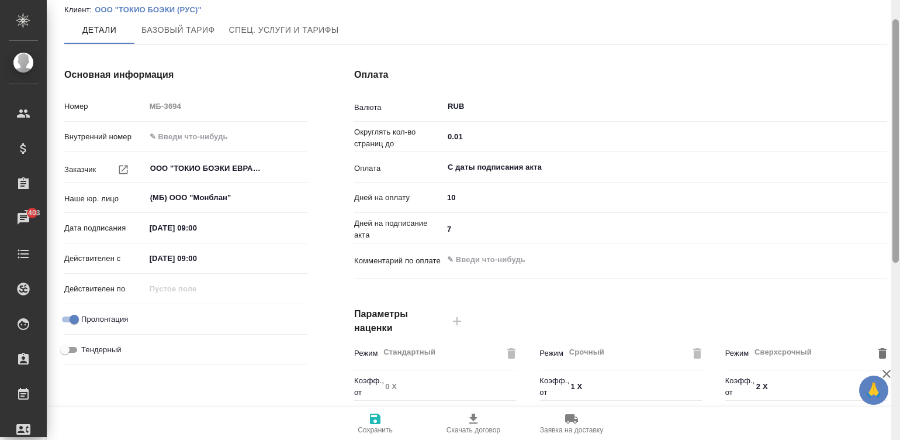
drag, startPoint x: 895, startPoint y: 68, endPoint x: 897, endPoint y: 88, distance: 20.0
click at [897, 88] on div at bounding box center [896, 140] width 6 height 243
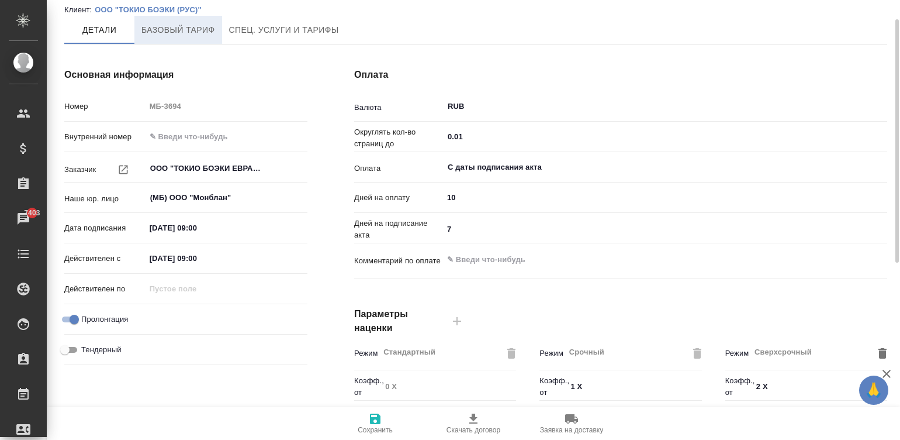
click at [191, 29] on span "Базовый тариф" at bounding box center [178, 30] width 74 height 15
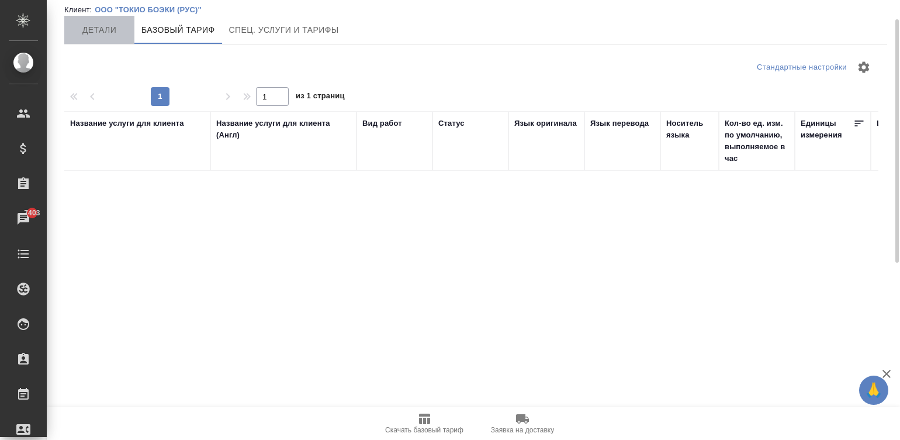
click at [87, 28] on span "Детали" at bounding box center [99, 30] width 56 height 15
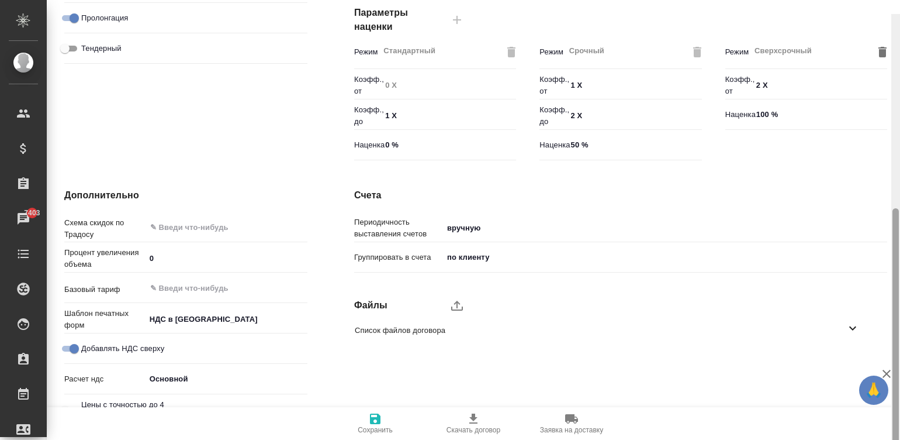
scroll to position [355, 0]
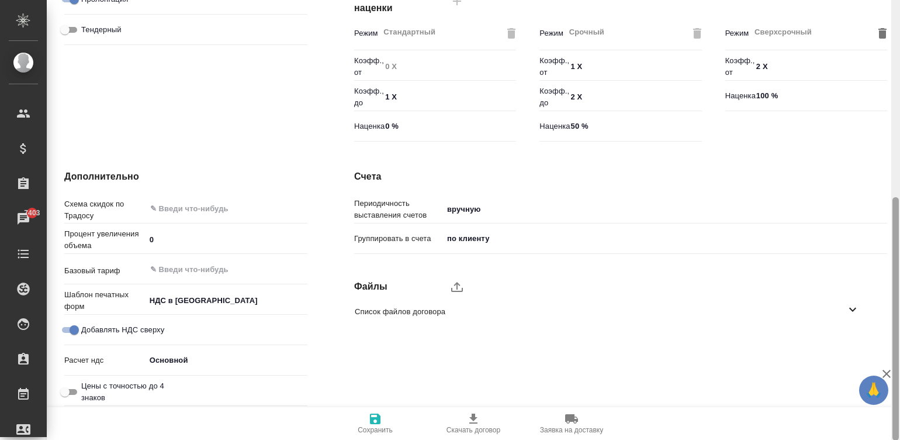
drag, startPoint x: 896, startPoint y: 41, endPoint x: 932, endPoint y: 258, distance: 219.8
click at [900, 258] on html "🙏 .cls-1 fill:#fff; AWATERA Малинина Мария m.malinina Клиенты Спецификации Зака…" at bounding box center [450, 220] width 900 height 440
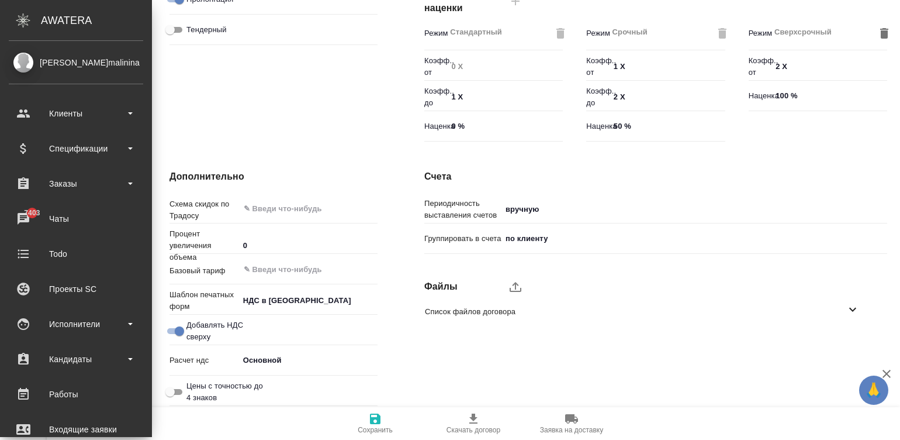
type textarea "x"
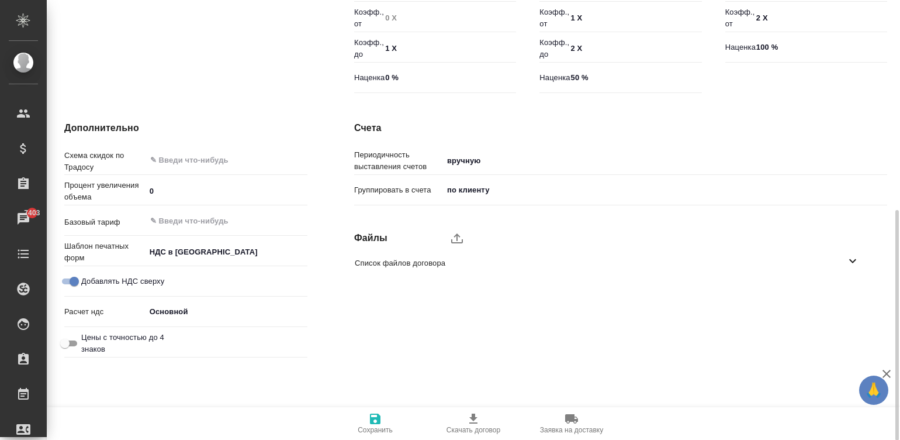
scroll to position [408, 0]
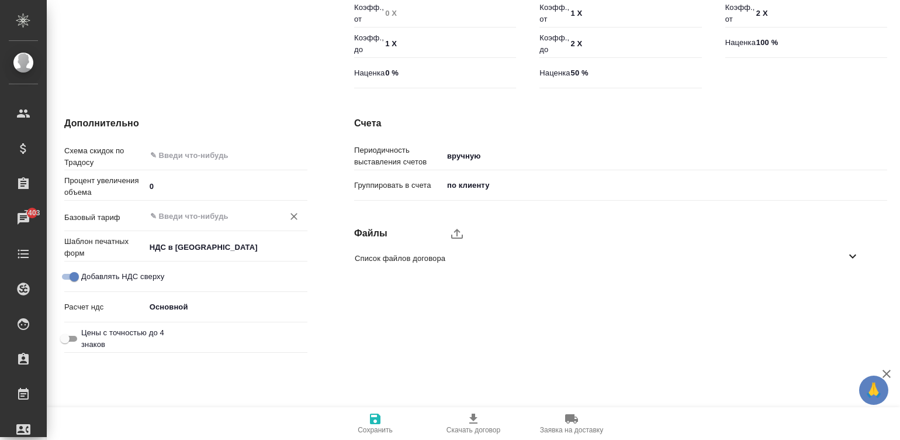
click at [200, 220] on input "text" at bounding box center [207, 216] width 116 height 14
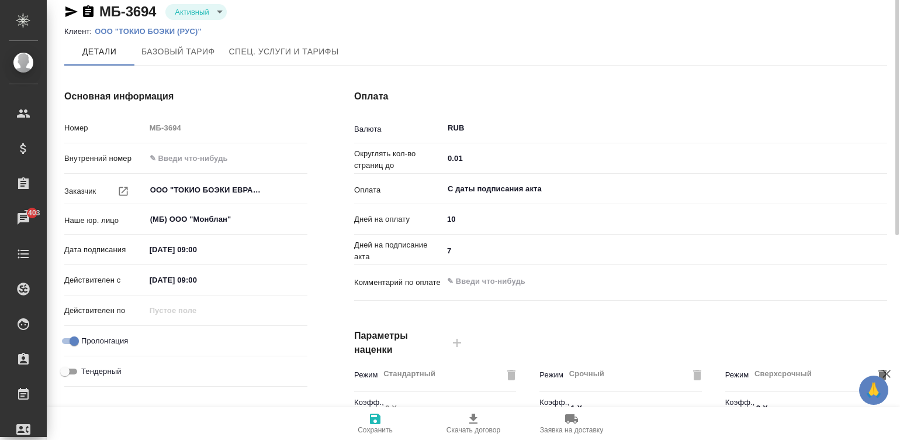
scroll to position [0, 0]
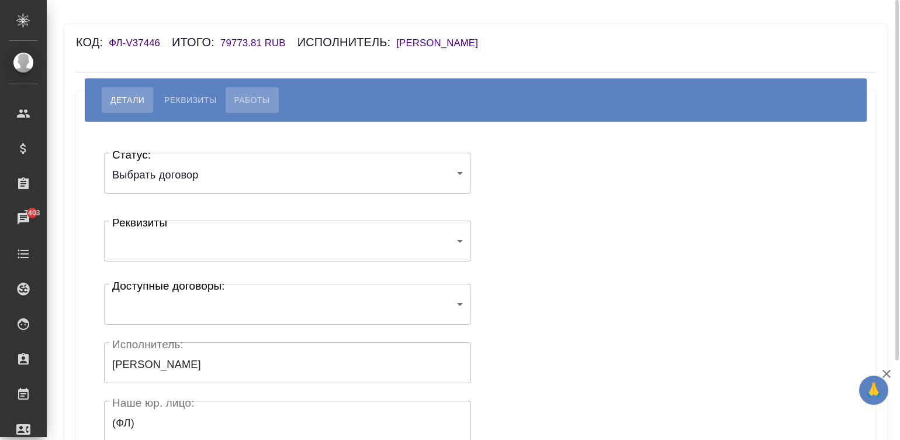
click at [236, 103] on span "Работы" at bounding box center [252, 100] width 36 height 14
select select "10"
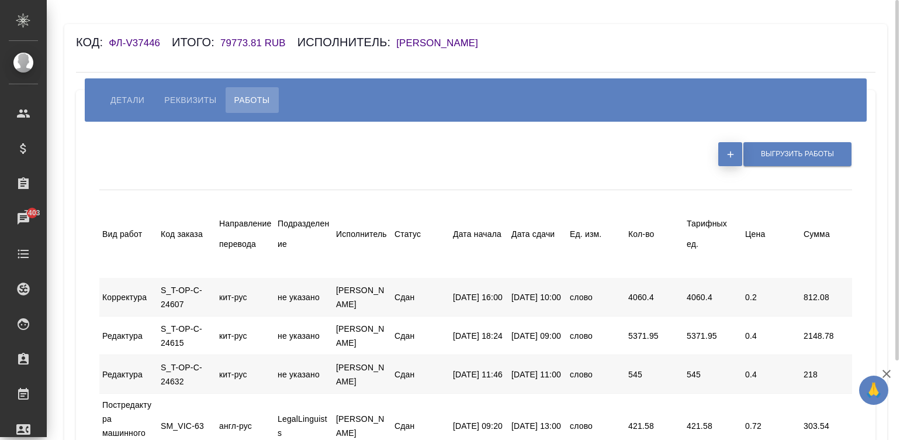
click at [726, 154] on icon "button" at bounding box center [731, 154] width 11 height 11
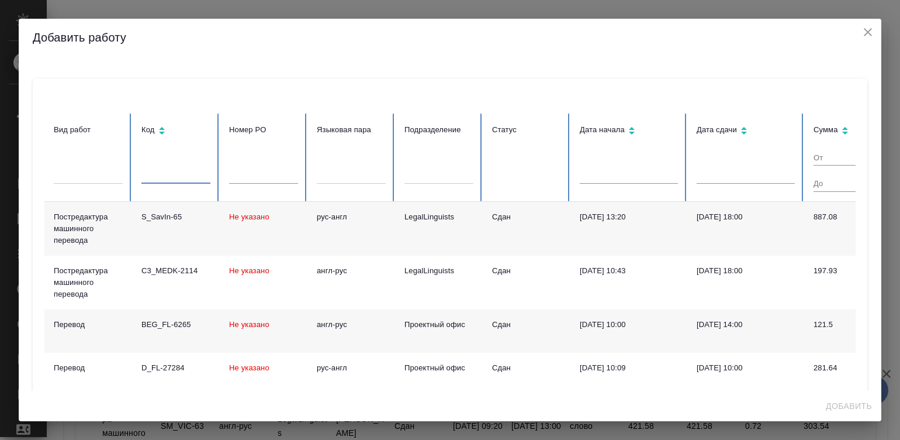
click at [180, 172] on input "text" at bounding box center [175, 175] width 69 height 16
type input "70"
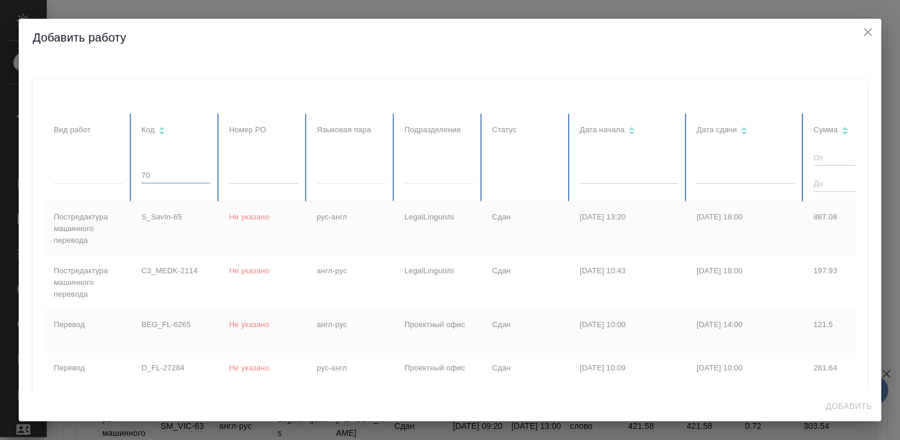
checkbox input "true"
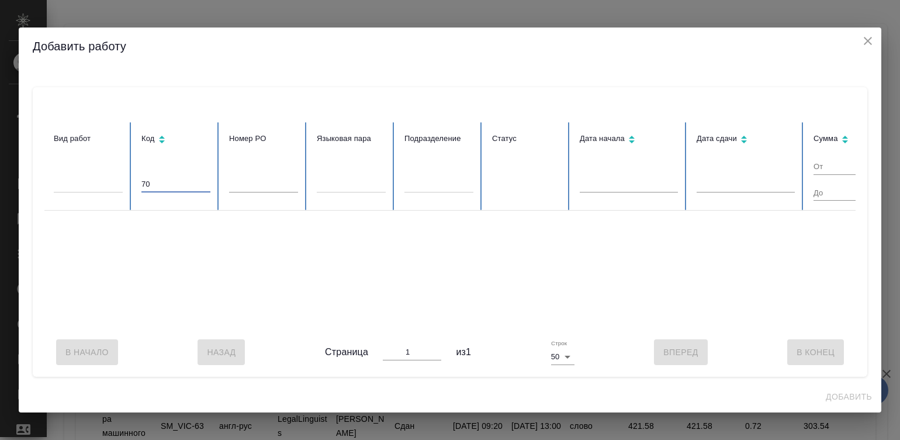
type input "7"
checkbox input "false"
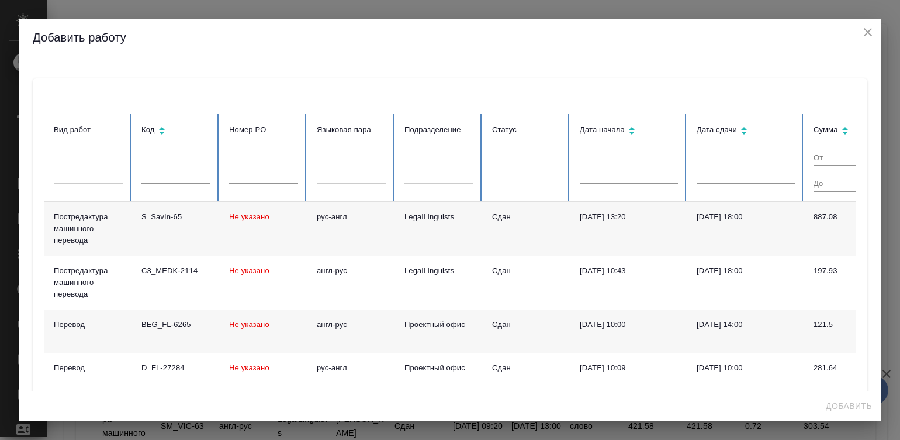
click at [858, 26] on div "Добавить работу" at bounding box center [450, 37] width 863 height 37
click at [871, 30] on icon "close" at bounding box center [868, 32] width 14 height 14
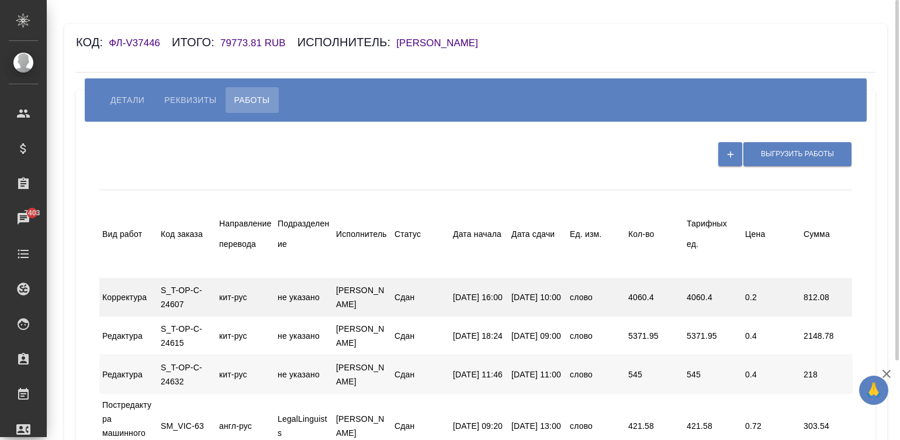
click at [392, 294] on div "Сдан" at bounding box center [421, 297] width 58 height 22
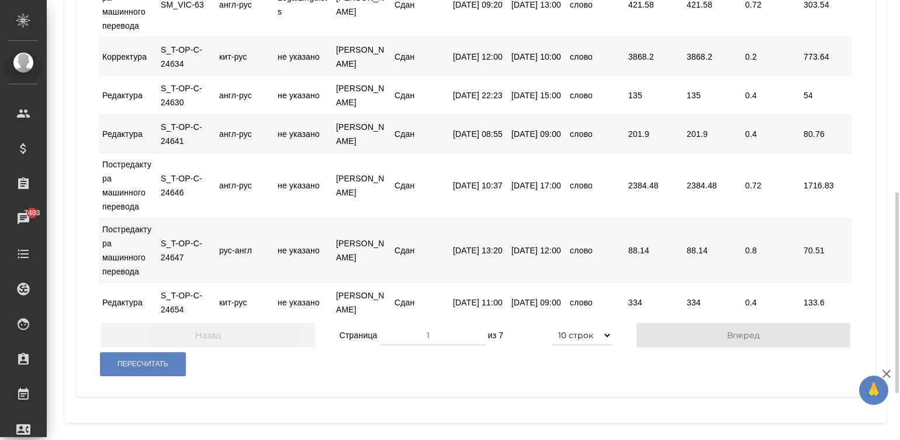
scroll to position [473, 0]
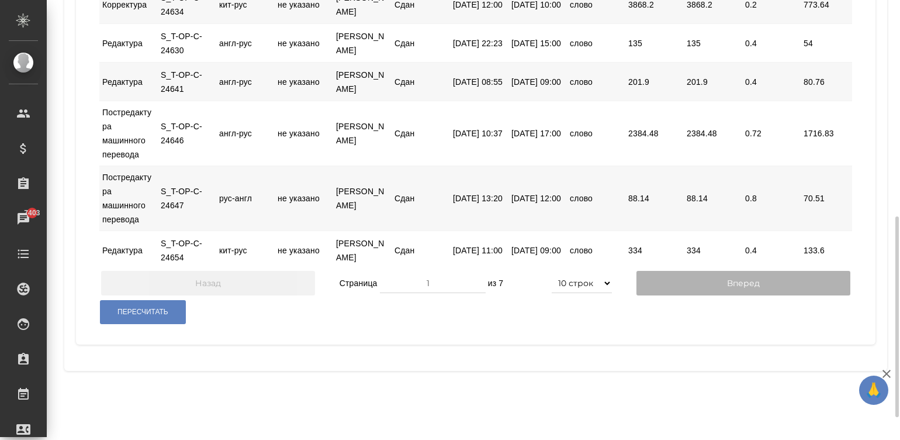
click at [723, 295] on button "Вперед" at bounding box center [744, 283] width 214 height 25
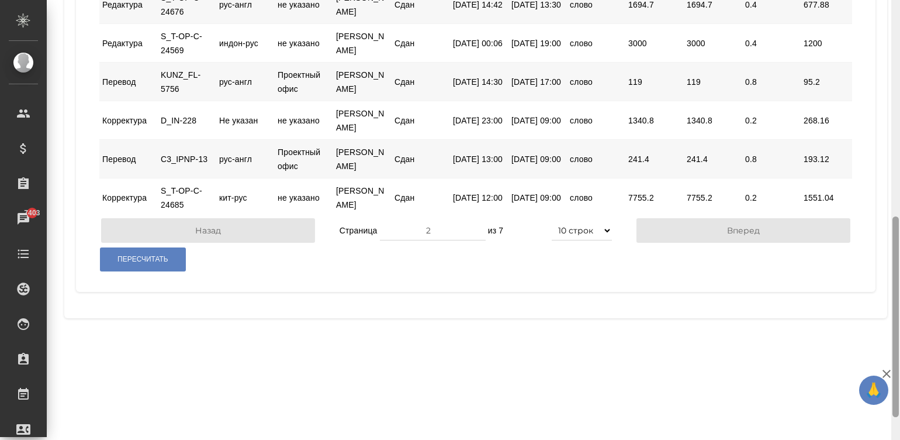
scroll to position [33, 0]
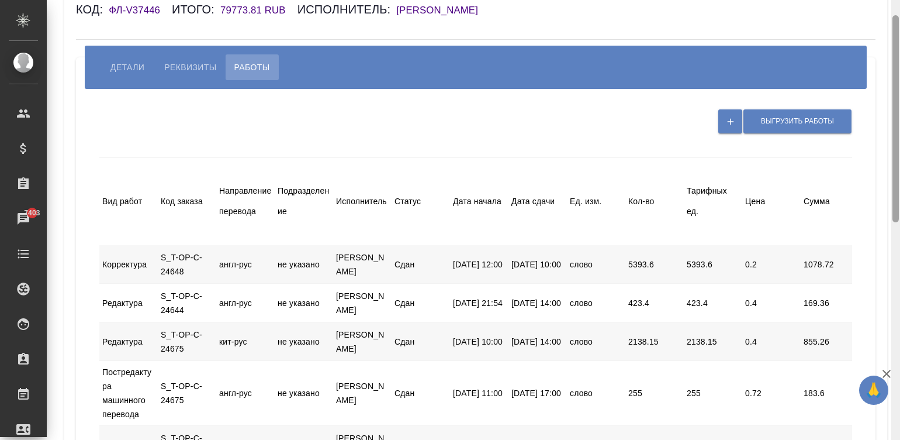
click at [895, 29] on div at bounding box center [896, 220] width 9 height 440
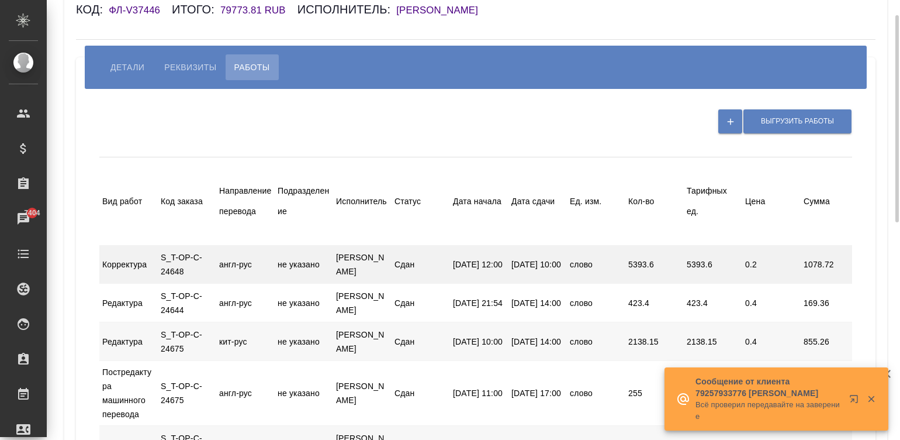
click at [455, 283] on div "Корректура S_T-OP-C-24648 англ-рус не указано [PERSON_NAME] -Фрил- [PERSON_NAME…" at bounding box center [592, 264] width 986 height 38
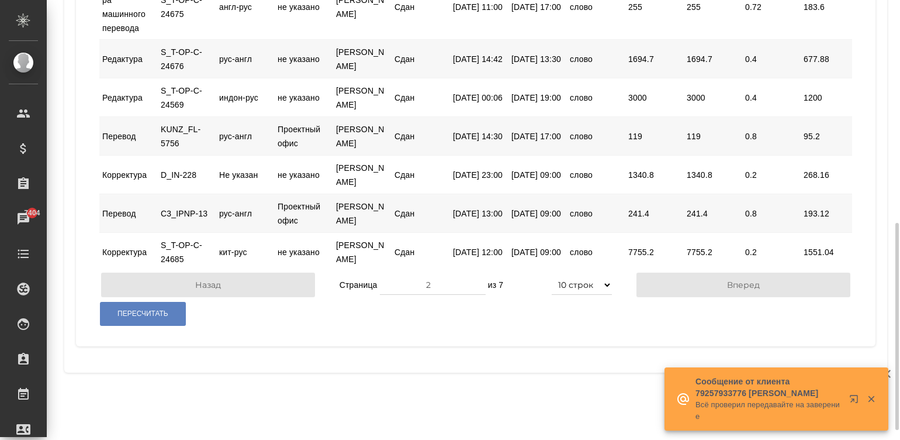
scroll to position [436, 0]
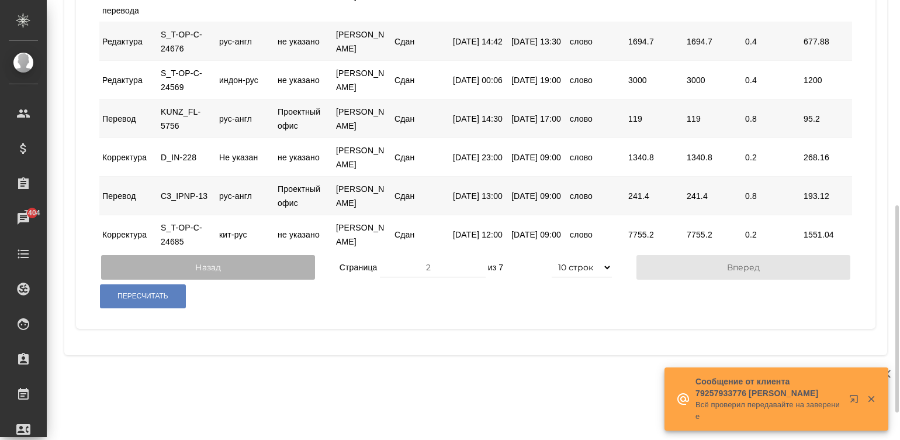
click at [217, 279] on button "Назад" at bounding box center [208, 267] width 214 height 25
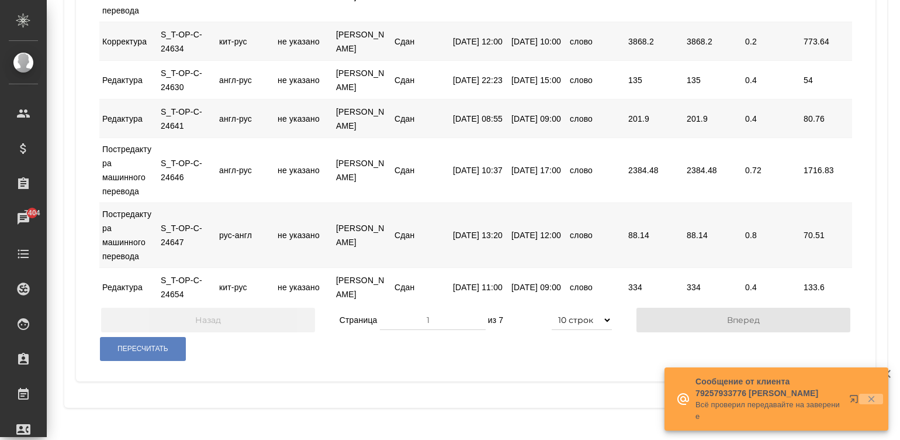
click at [868, 397] on icon "button" at bounding box center [871, 399] width 6 height 6
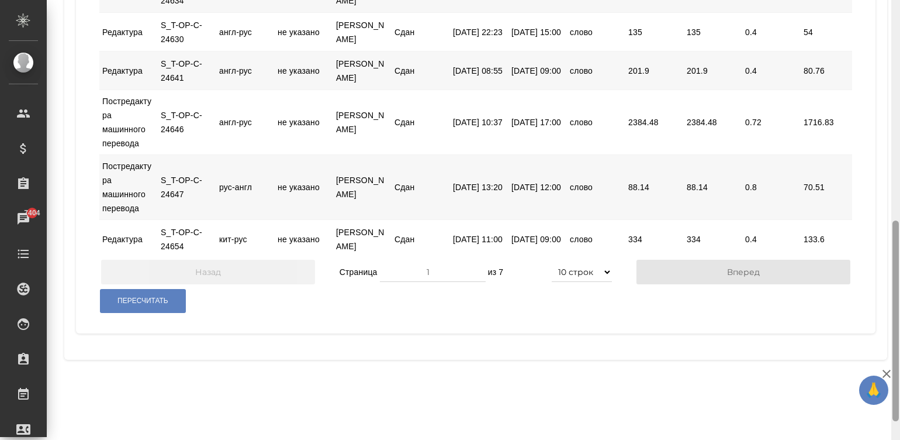
scroll to position [502, 0]
drag, startPoint x: 895, startPoint y: 330, endPoint x: 906, endPoint y: 361, distance: 33.1
click at [900, 361] on html "🙏 .cls-1 fill:#fff; AWATERA Малинина [PERSON_NAME] Спецификации Заказы 7404 Чат…" at bounding box center [450, 220] width 900 height 440
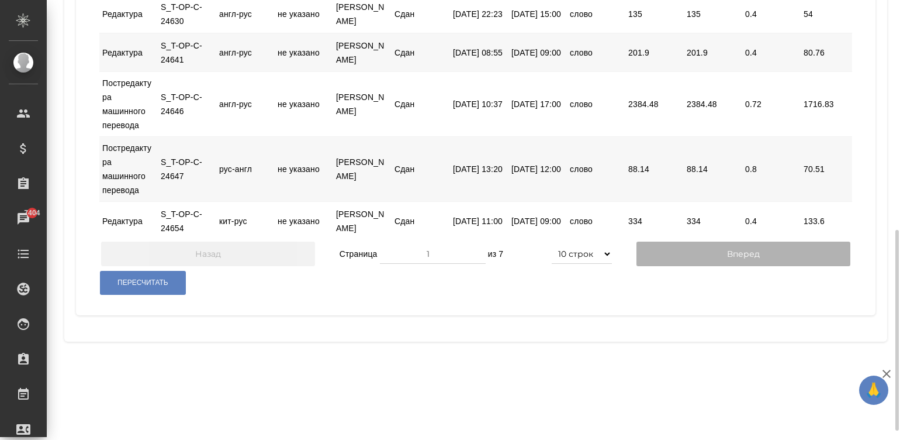
click at [749, 266] on button "Вперед" at bounding box center [744, 253] width 214 height 25
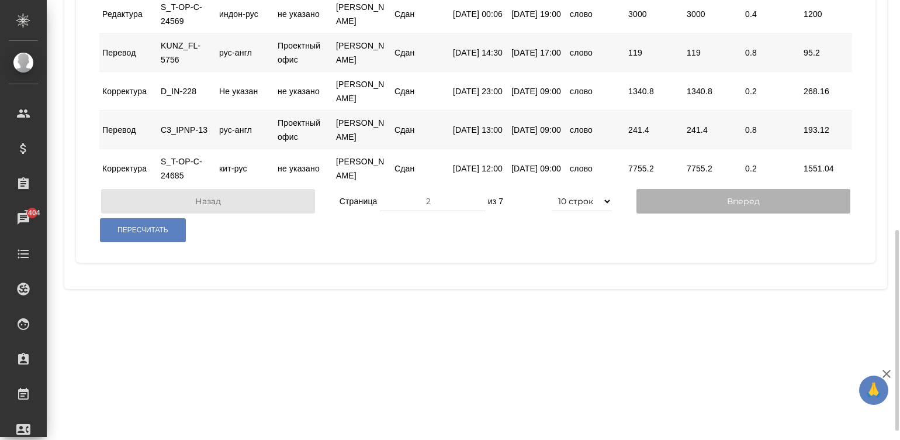
click at [732, 213] on button "Вперед" at bounding box center [744, 201] width 214 height 25
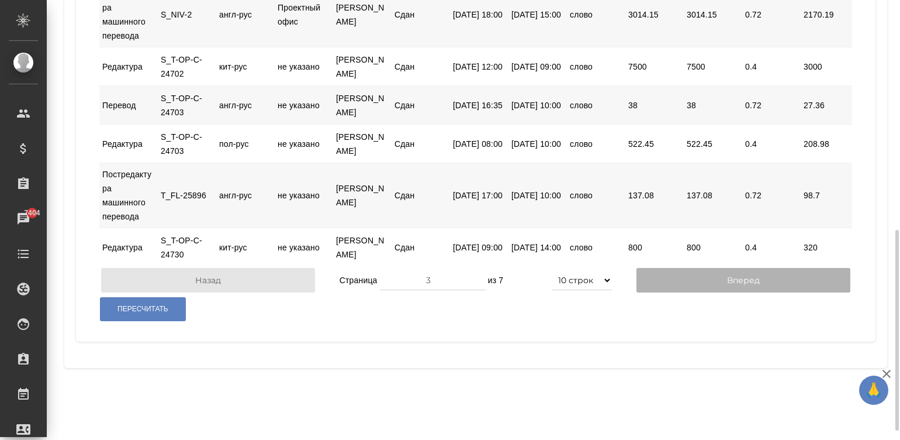
click at [772, 292] on button "Вперед" at bounding box center [744, 280] width 214 height 25
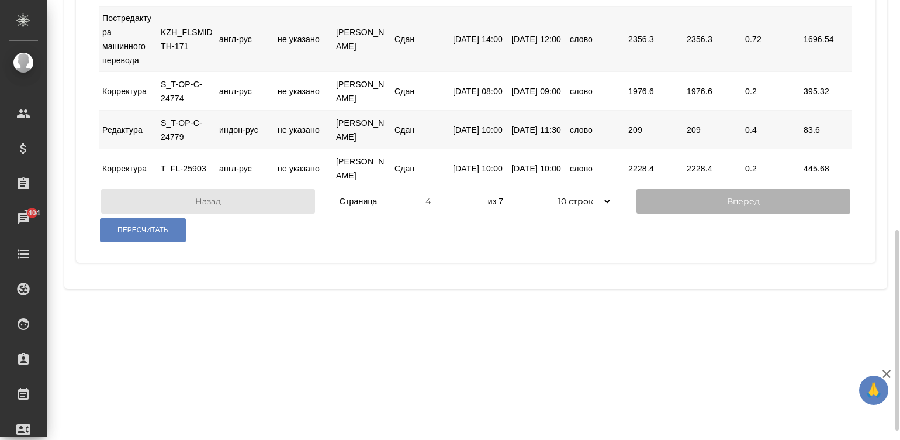
click at [748, 213] on button "Вперед" at bounding box center [744, 201] width 214 height 25
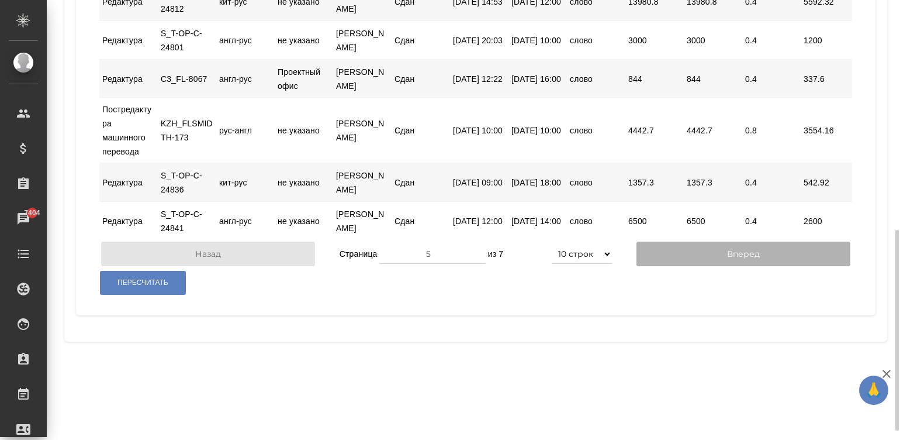
click at [760, 266] on button "Вперед" at bounding box center [744, 253] width 214 height 25
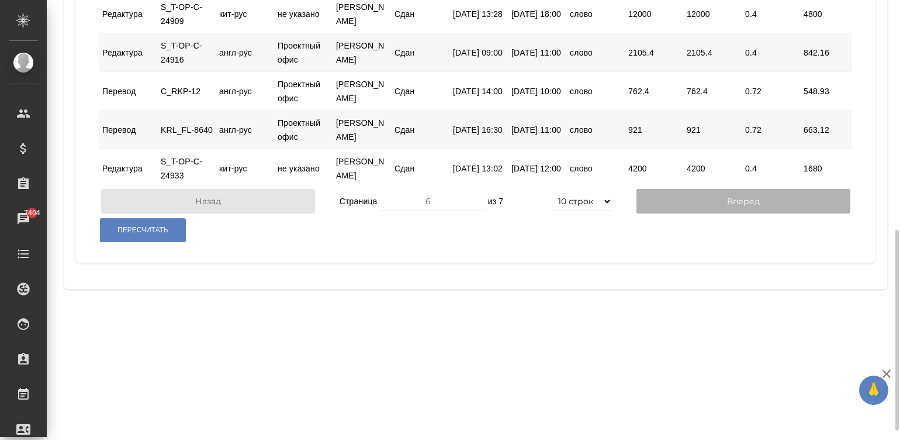
click at [731, 213] on button "Вперед" at bounding box center [744, 201] width 214 height 25
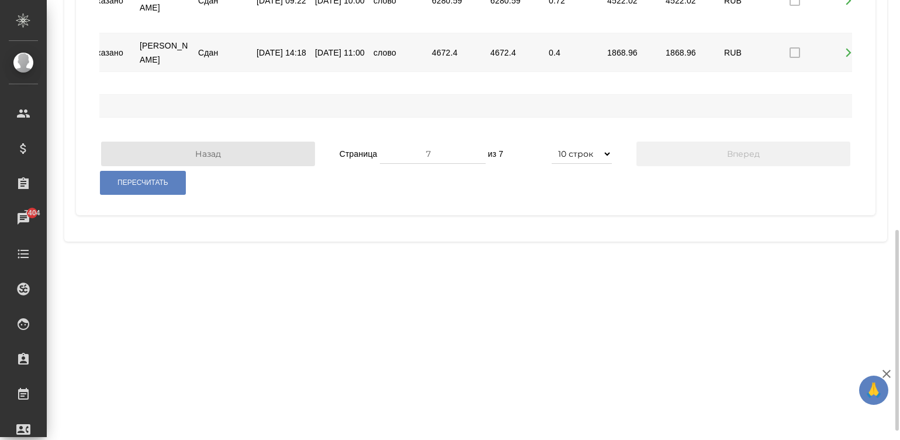
scroll to position [0, 233]
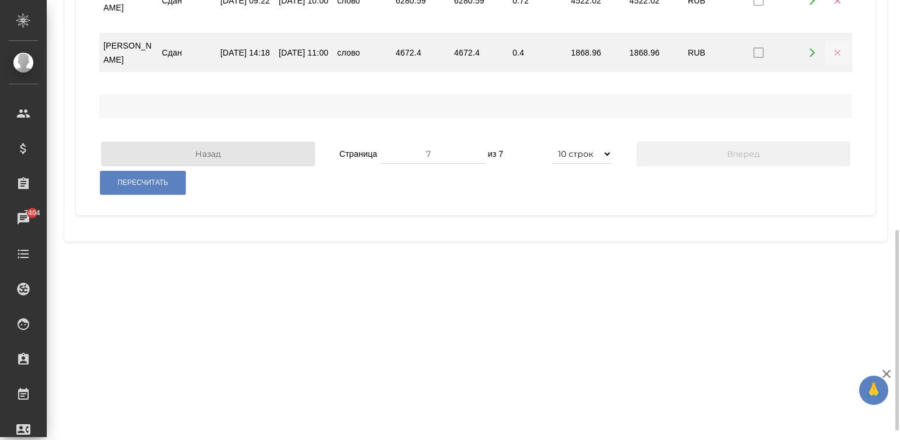
click at [833, 58] on icon "button" at bounding box center [838, 52] width 11 height 11
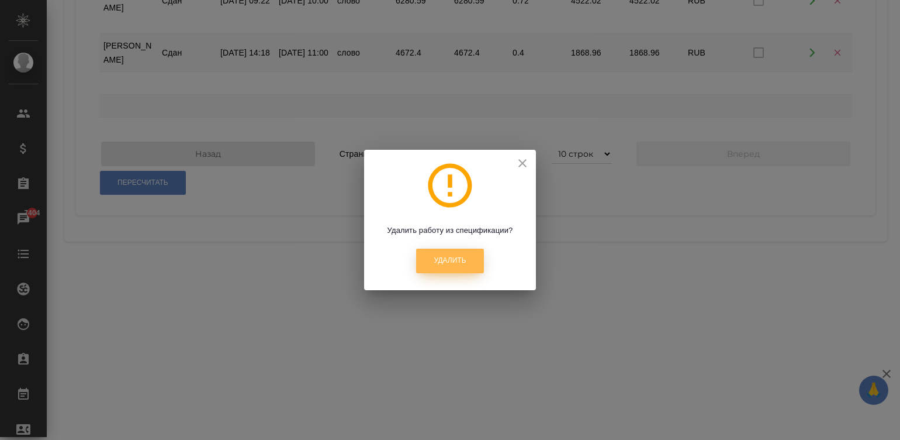
click at [441, 253] on button "Удалить" at bounding box center [449, 260] width 67 height 24
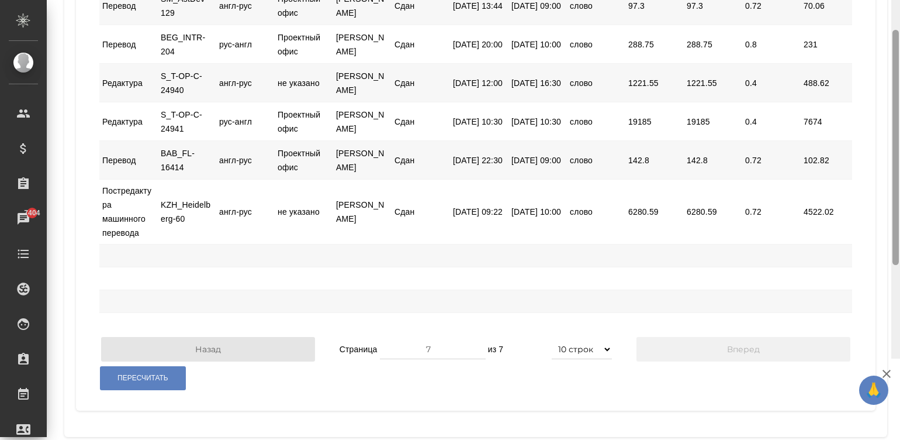
scroll to position [383, 0]
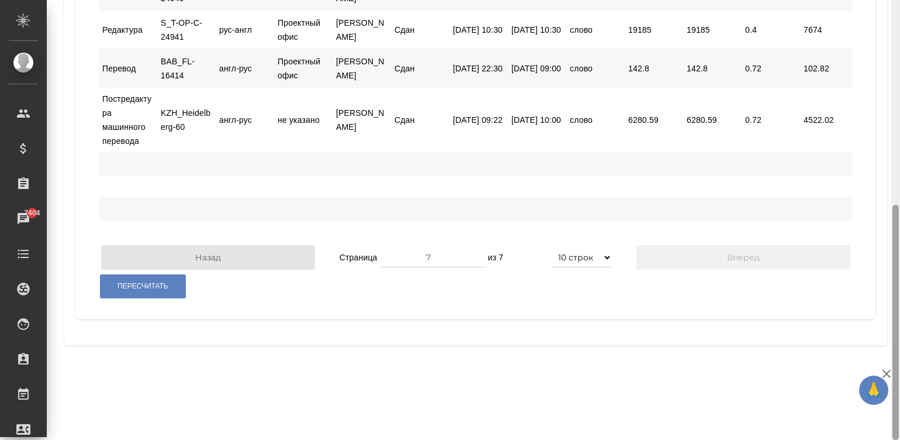
drag, startPoint x: 895, startPoint y: 279, endPoint x: 893, endPoint y: 246, distance: 32.8
click at [893, 246] on div at bounding box center [896, 322] width 6 height 235
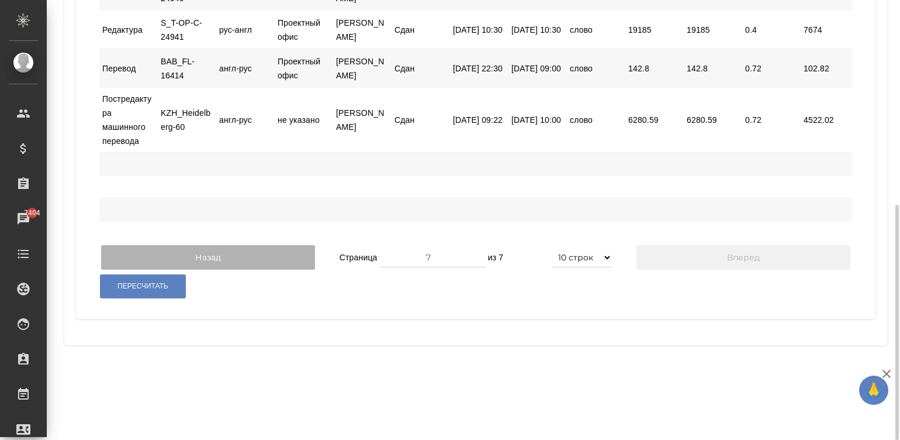
click at [191, 270] on button "Назад" at bounding box center [208, 257] width 214 height 25
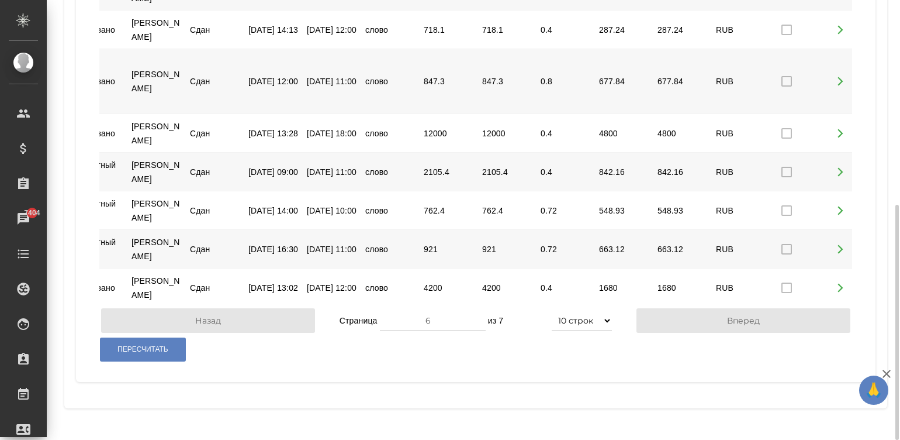
scroll to position [0, 233]
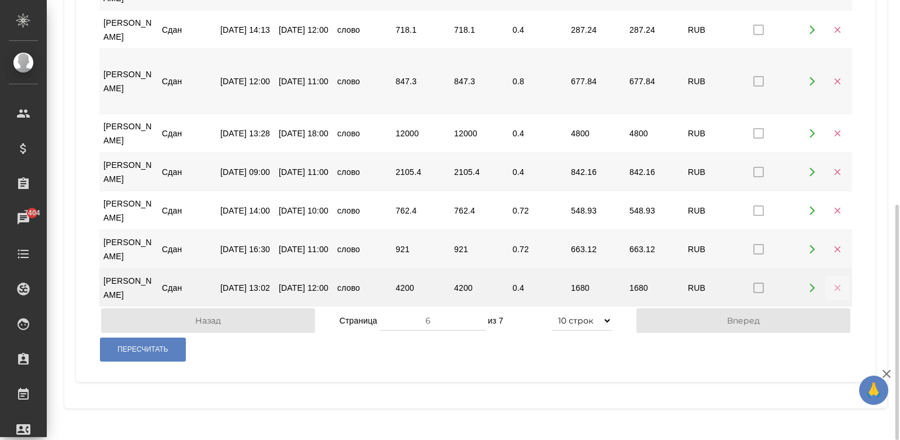
click at [833, 293] on icon "button" at bounding box center [838, 287] width 11 height 11
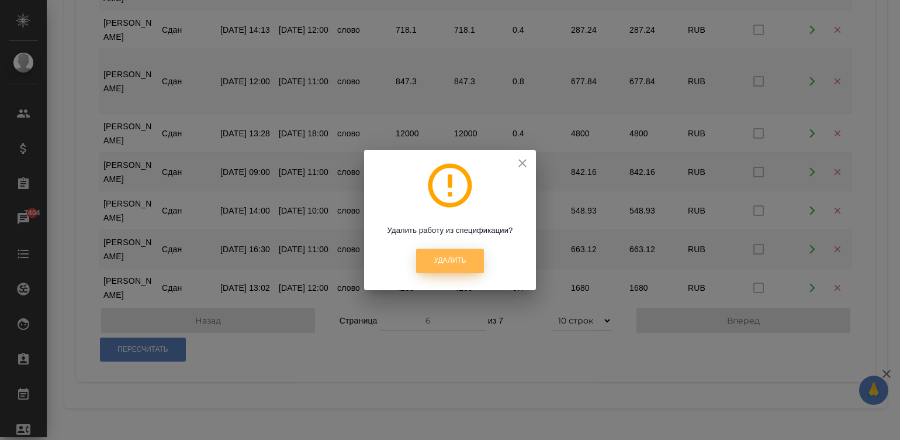
click at [459, 263] on span "Удалить" at bounding box center [450, 260] width 32 height 10
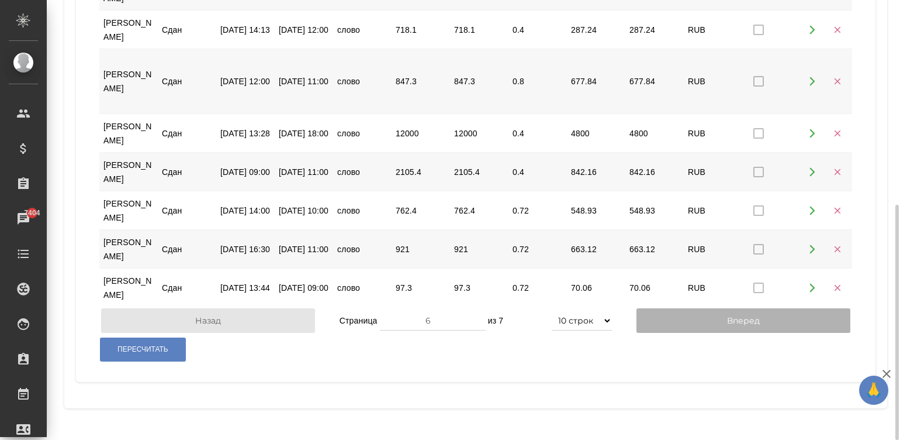
click at [759, 333] on button "Вперед" at bounding box center [744, 320] width 214 height 25
type input "7"
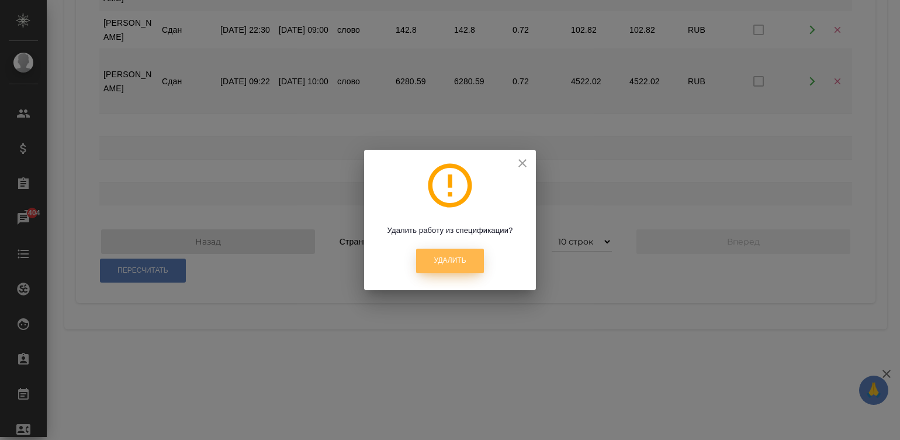
click at [452, 251] on button "Удалить" at bounding box center [449, 260] width 67 height 24
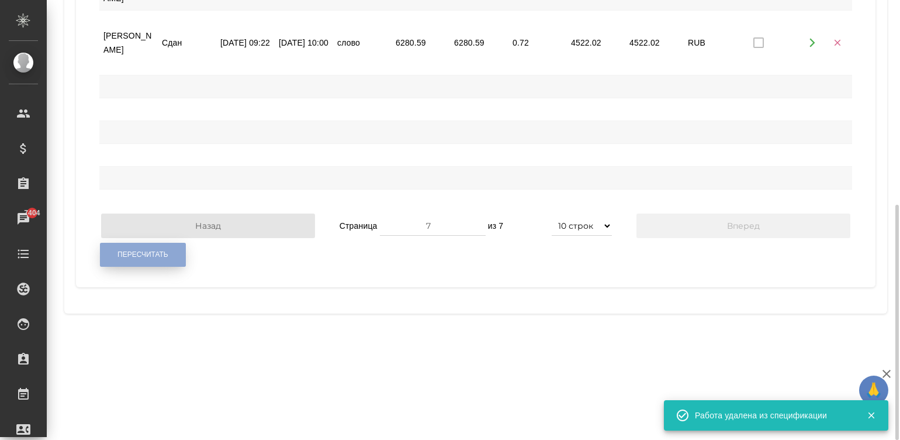
click at [143, 260] on span "Пересчитать" at bounding box center [143, 255] width 51 height 10
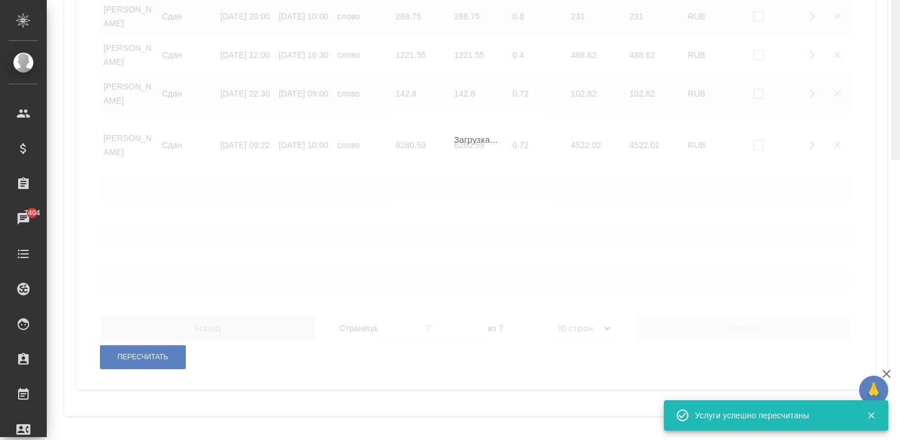
scroll to position [0, 0]
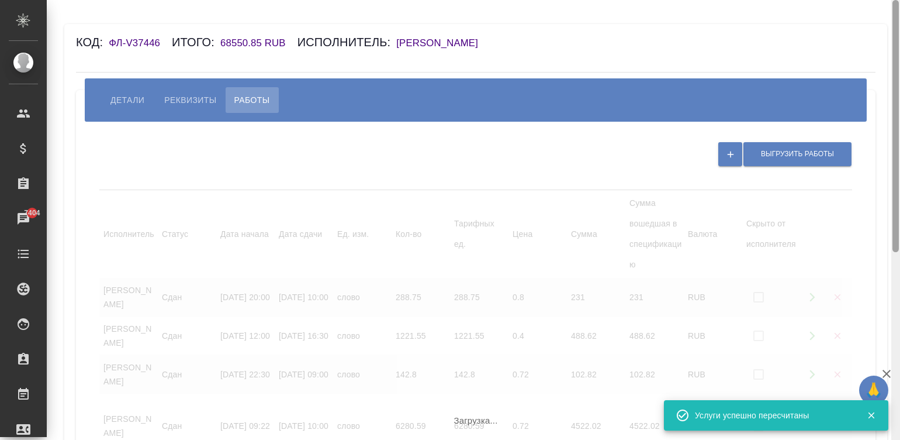
click at [894, 23] on div at bounding box center [896, 220] width 9 height 440
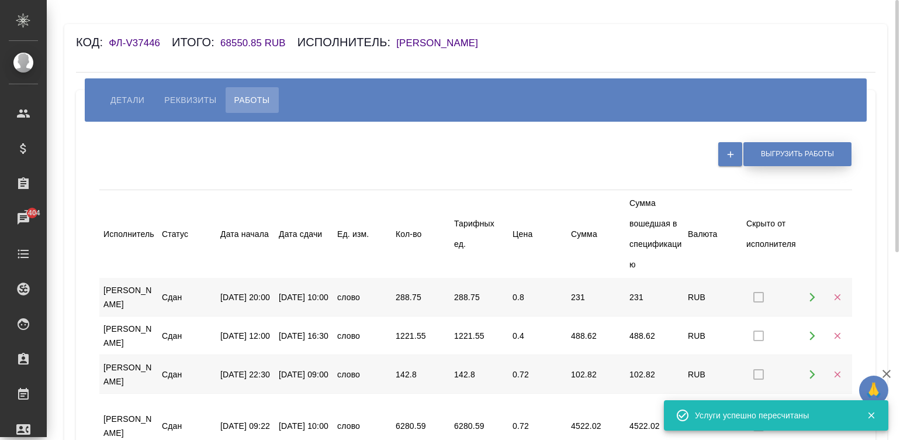
click at [775, 154] on span "Выгрузить работы" at bounding box center [797, 154] width 73 height 10
